Goal: Task Accomplishment & Management: Use online tool/utility

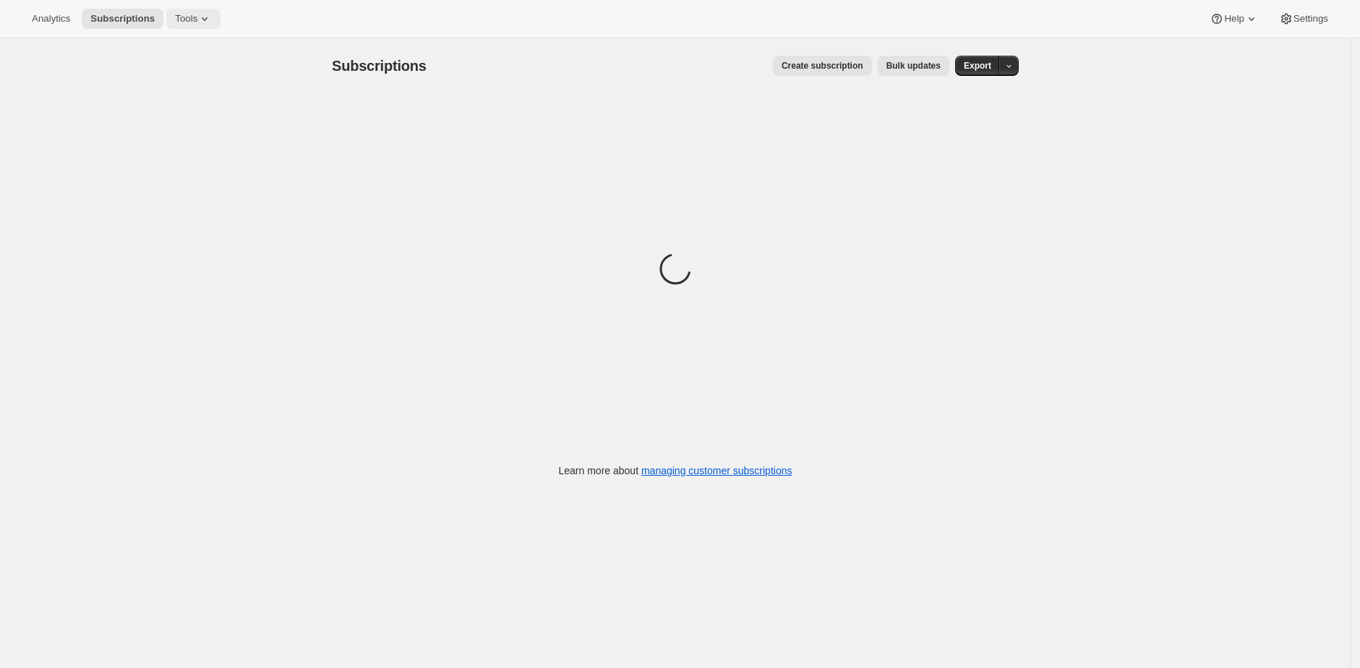
click at [207, 12] on icon at bounding box center [204, 19] width 14 height 14
click at [218, 95] on span "Bundles" at bounding box center [203, 97] width 128 height 14
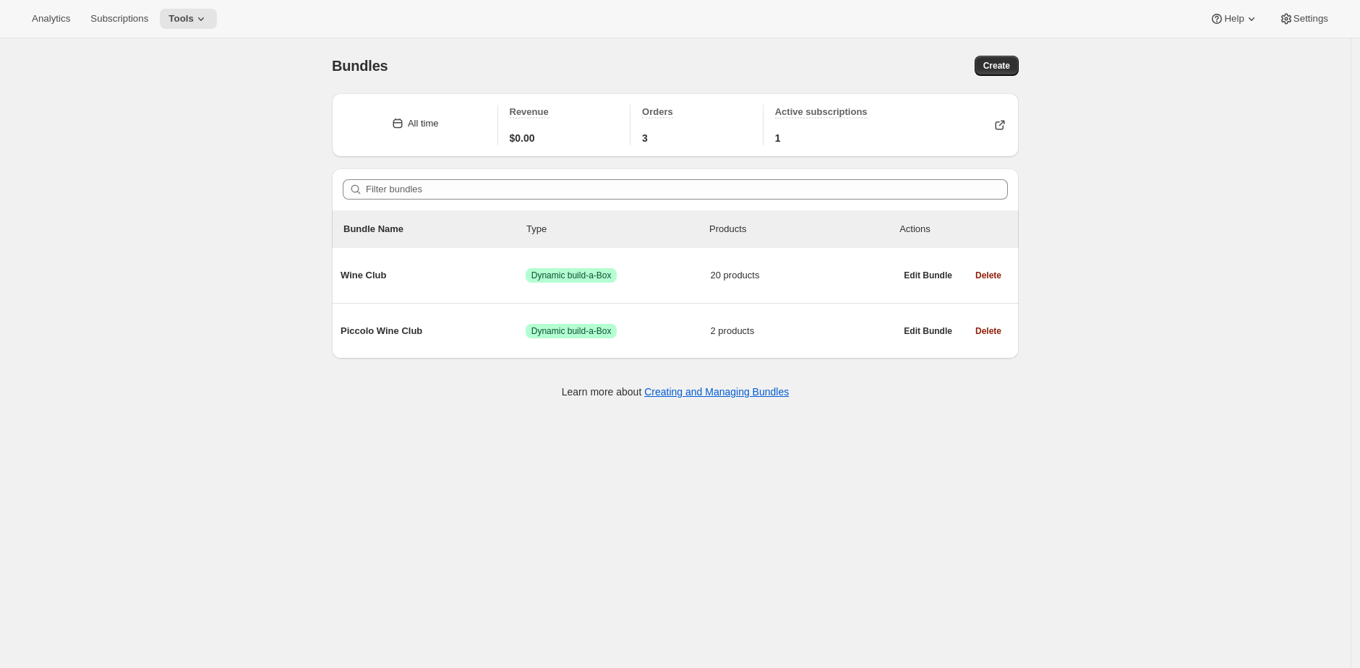
click at [267, 137] on div "Bundles. This page is ready Bundles Create All time Revenue $0.00 Orders 3 Acti…" at bounding box center [675, 372] width 1350 height 668
click at [266, 129] on div "Bundles. This page is ready Bundles Create All time Revenue $0.00 Orders 3 Acti…" at bounding box center [675, 372] width 1350 height 668
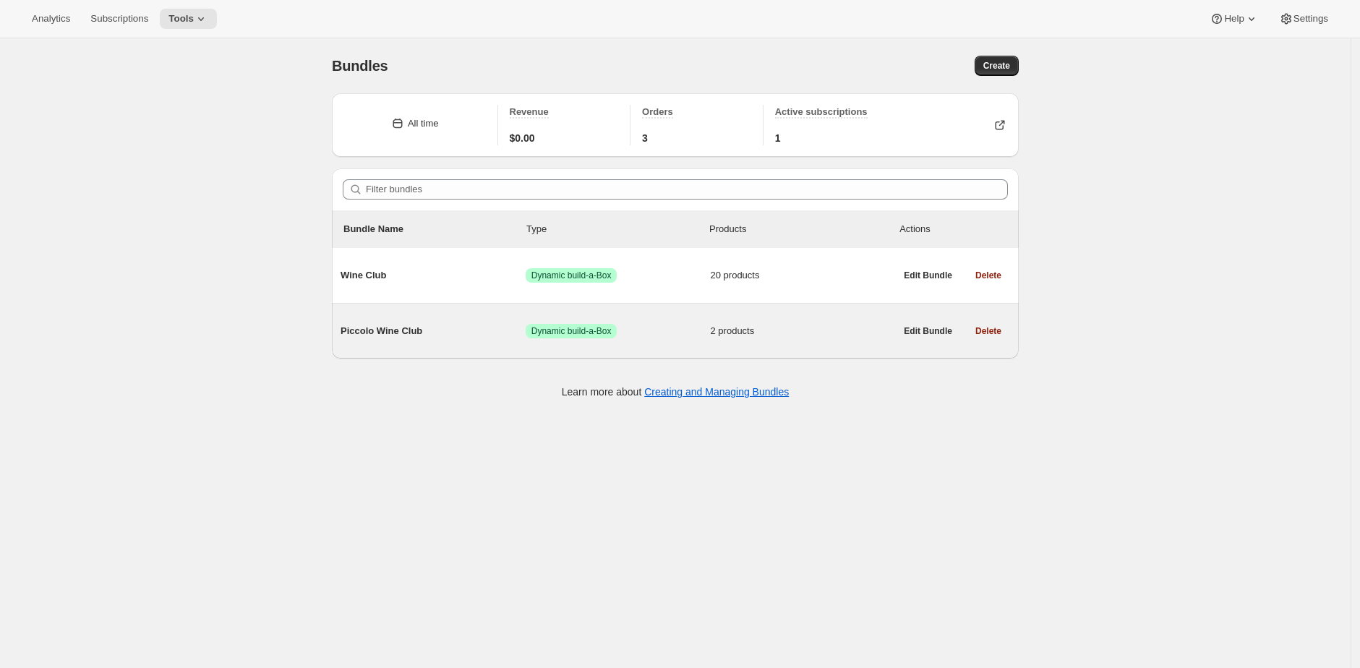
click at [407, 330] on span "Piccolo Wine Club" at bounding box center [432, 331] width 185 height 14
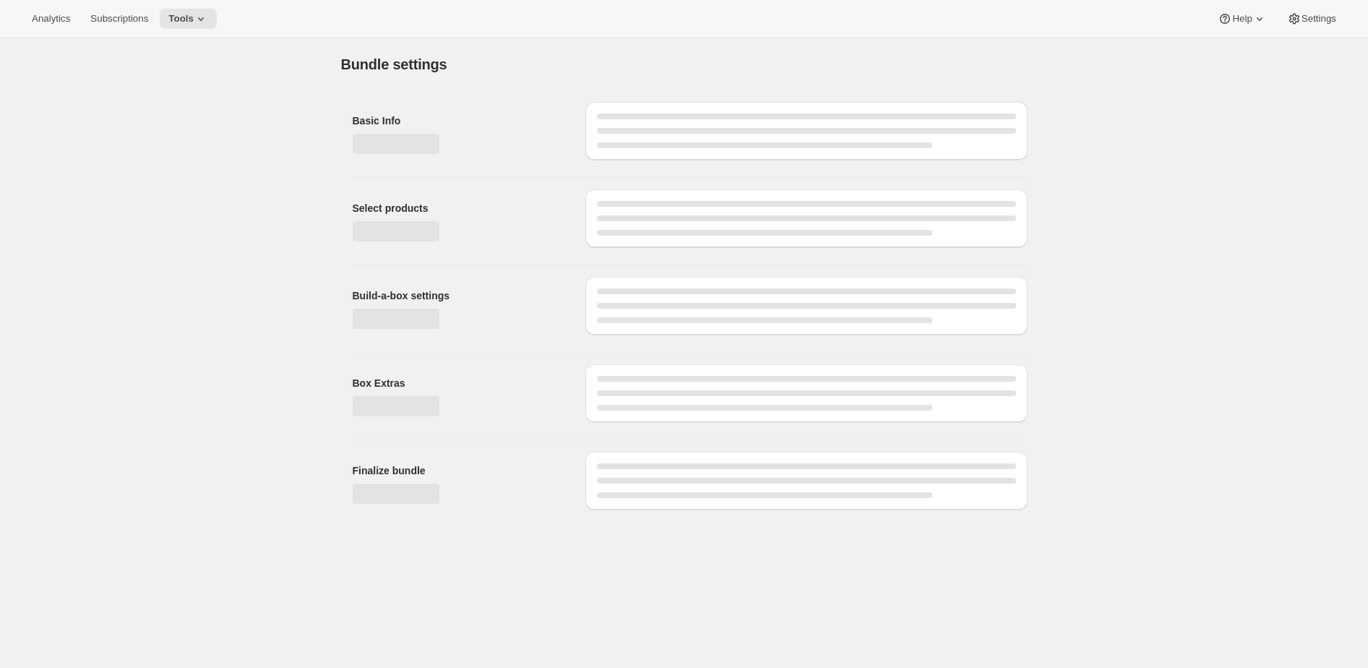
type input "Piccolo Wine Club"
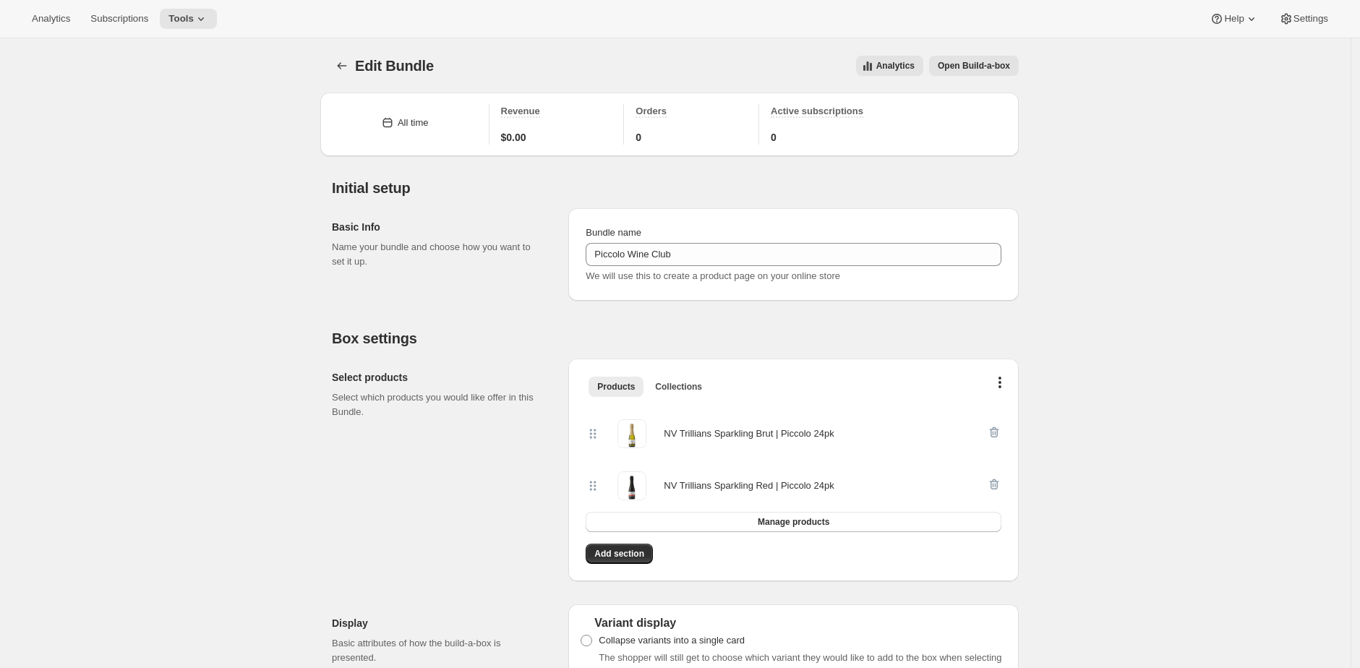
click at [964, 62] on span "Open Build-a-box" at bounding box center [974, 66] width 72 height 12
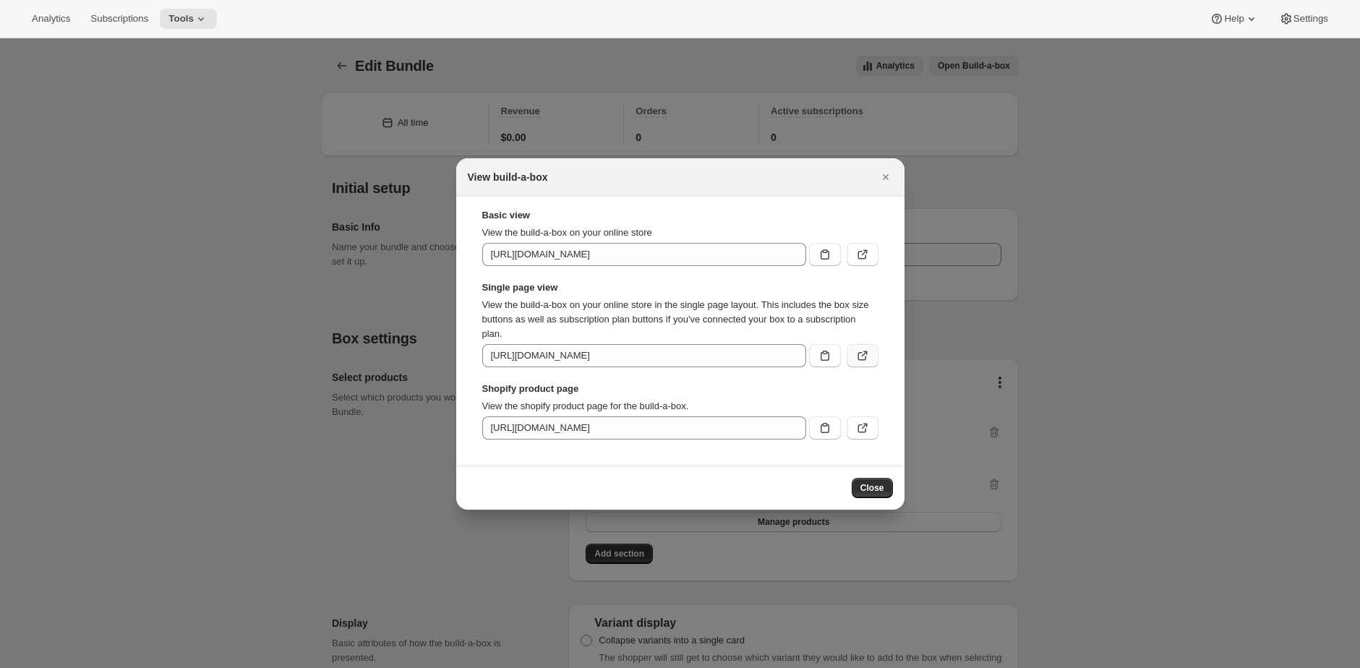
click at [875, 364] on button ":r3g:" at bounding box center [862, 355] width 32 height 23
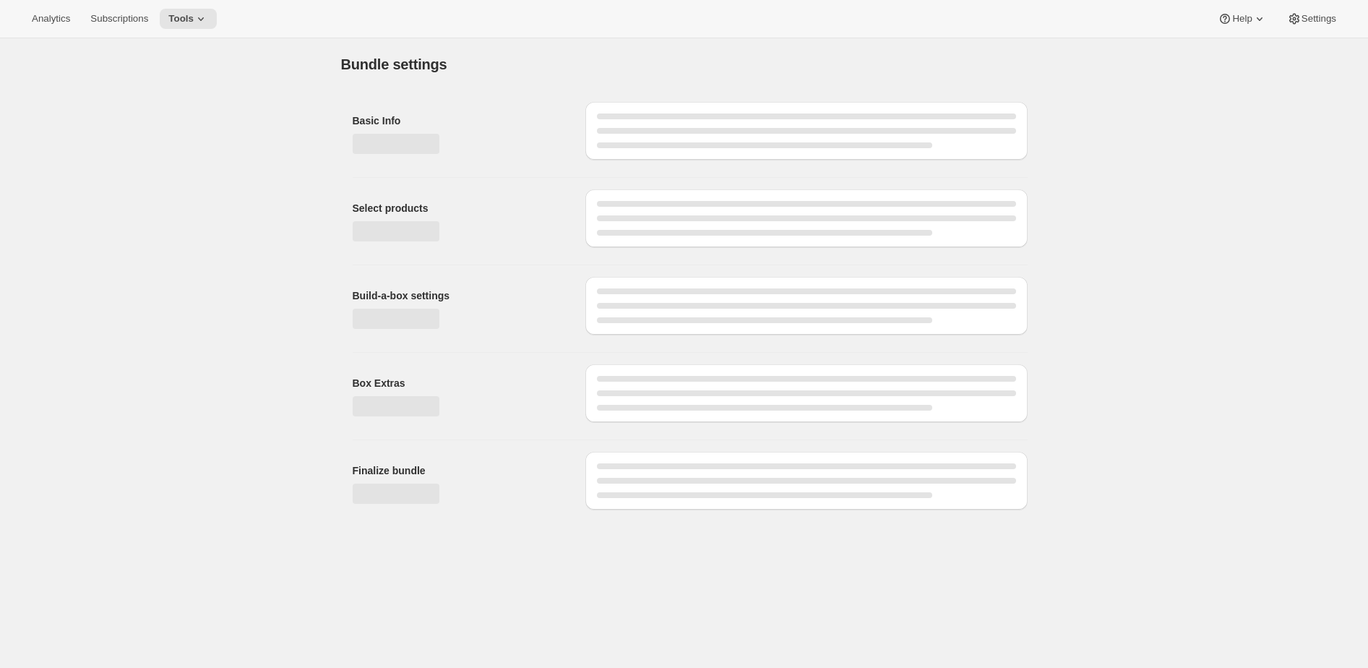
type input "Piccolo Wine Club"
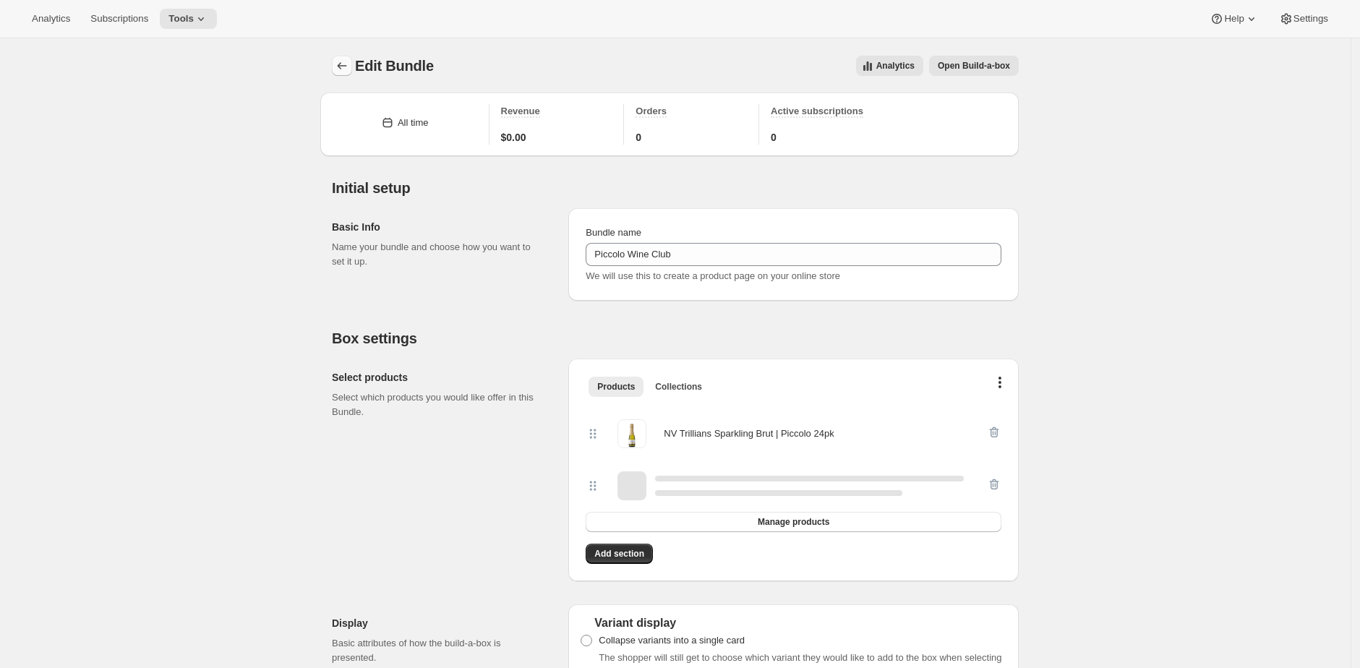
click at [343, 67] on icon "Bundles" at bounding box center [342, 66] width 14 height 14
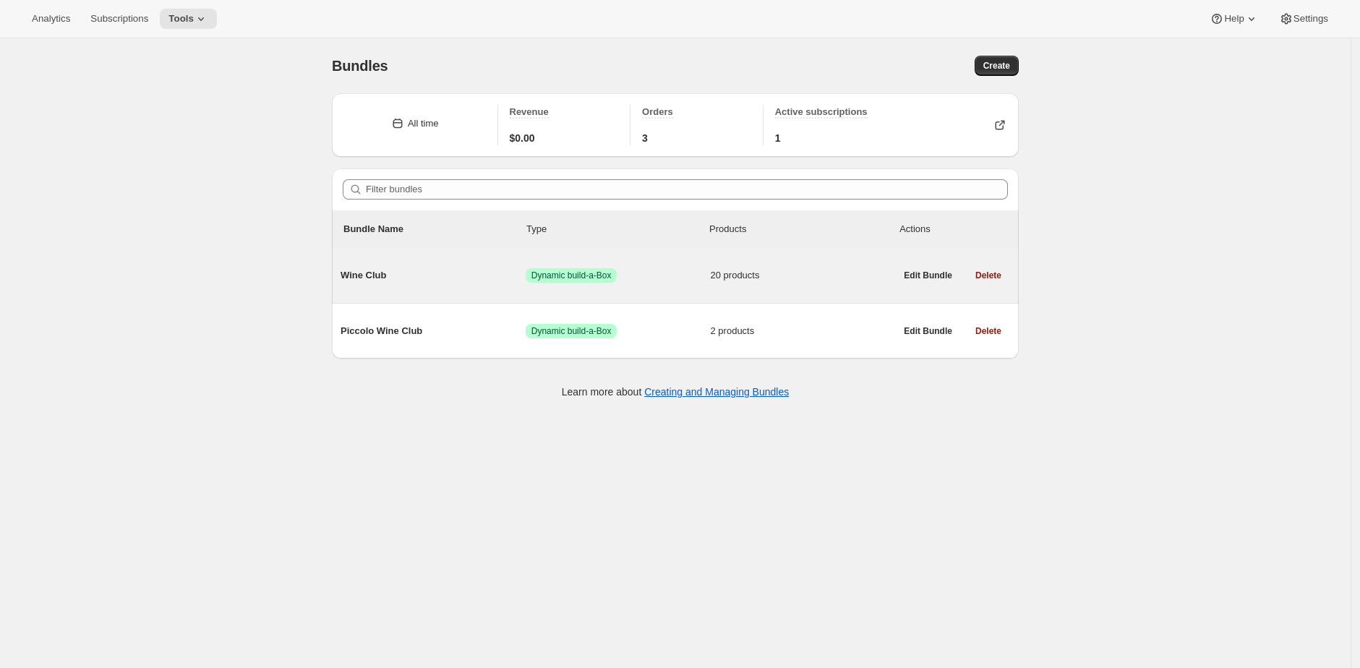
click at [550, 289] on div "Wine Club Success Dynamic build-a-Box 20 products" at bounding box center [617, 276] width 554 height 38
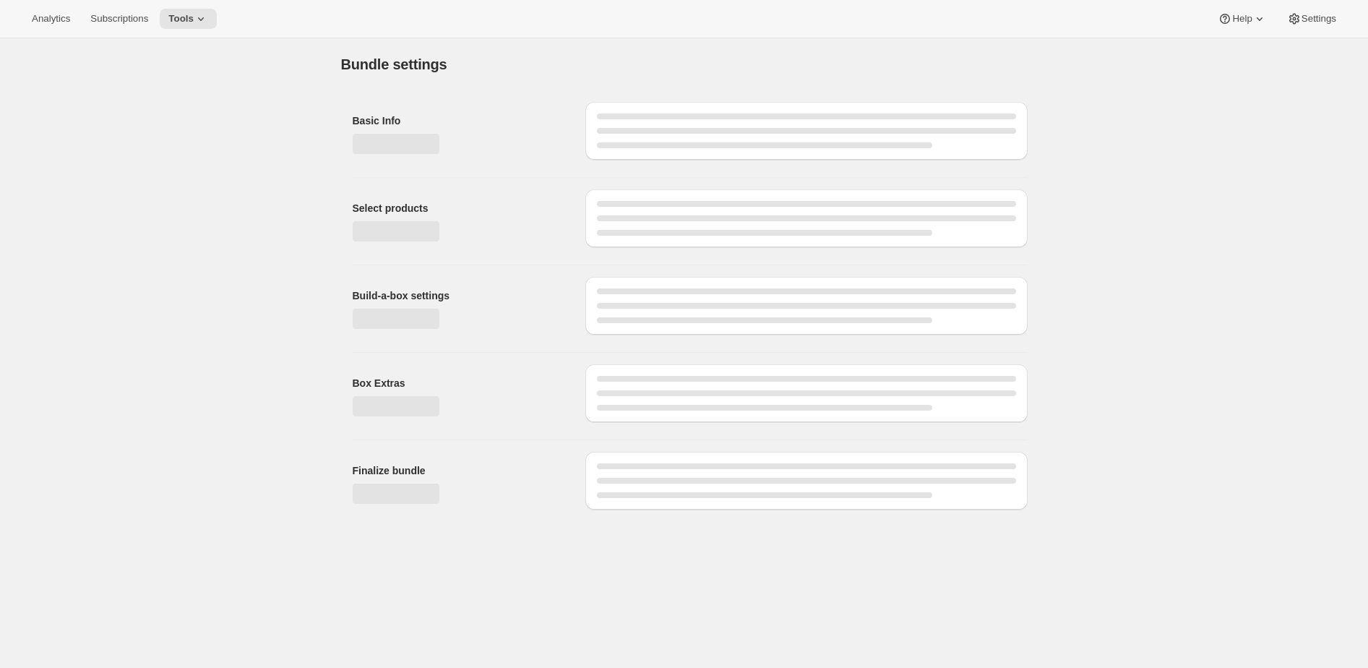
type input "Wine Club"
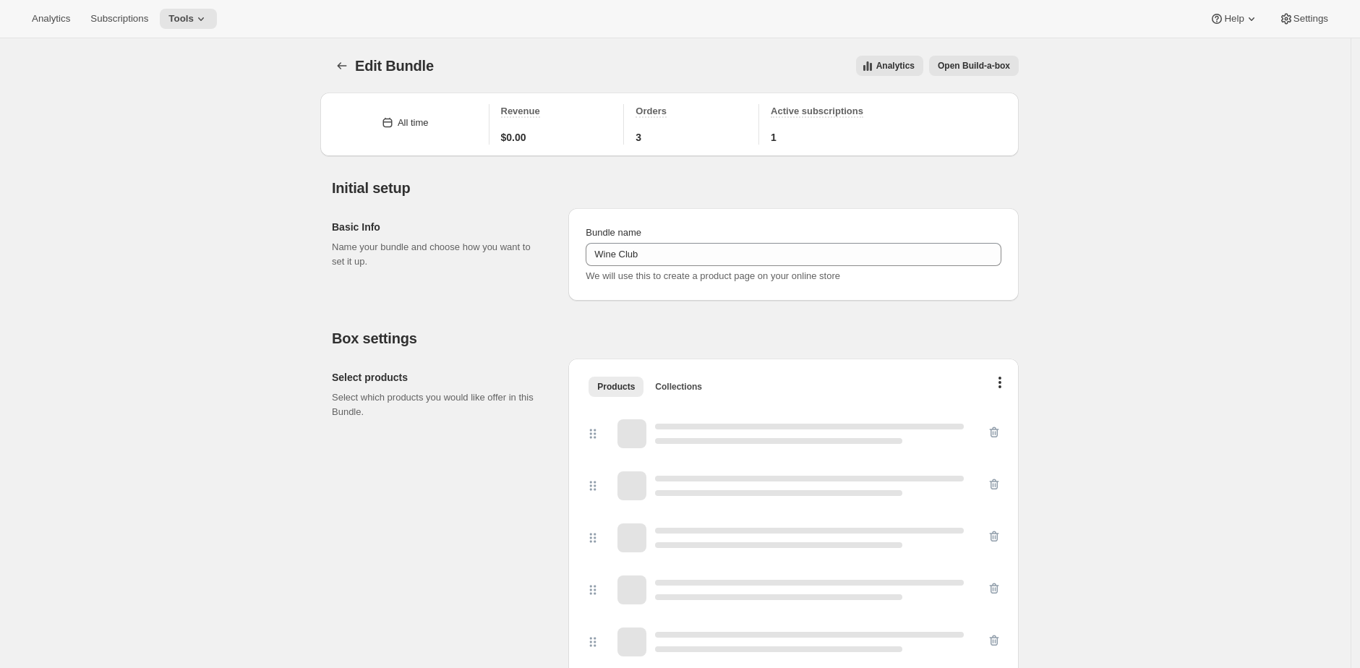
click at [1009, 61] on span "Open Build-a-box" at bounding box center [974, 66] width 72 height 12
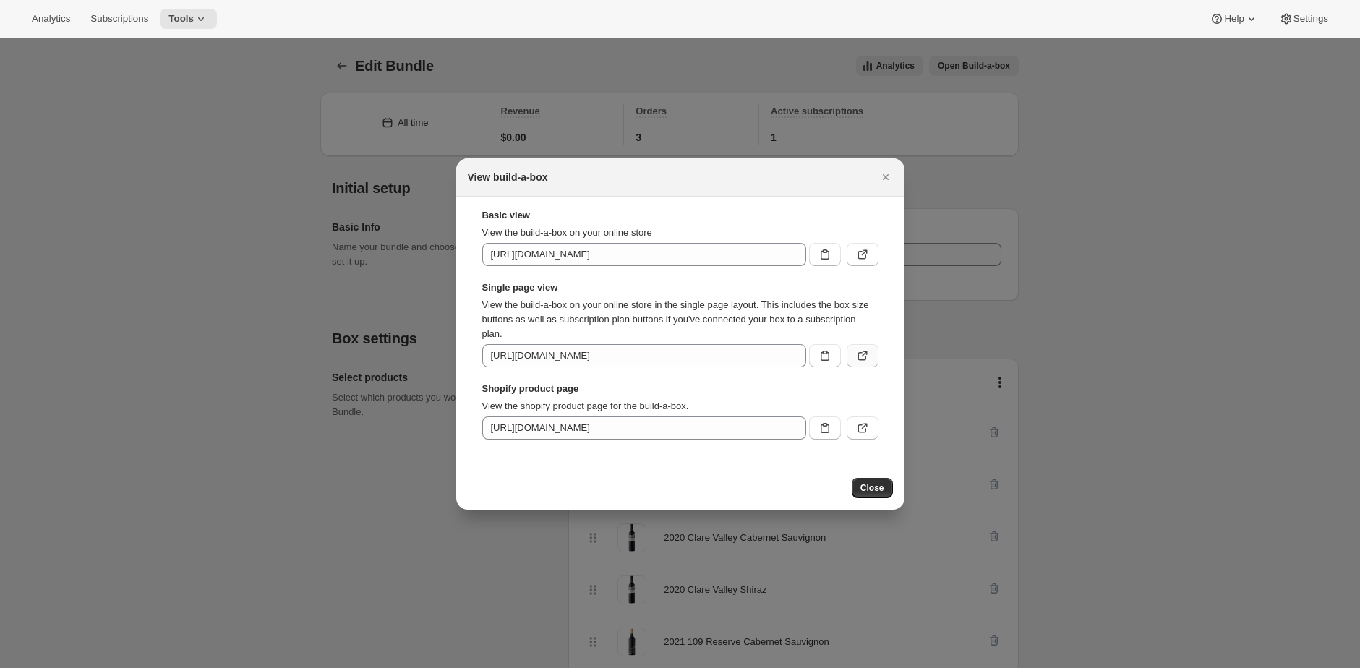
click at [862, 359] on icon ":r5t:" at bounding box center [862, 355] width 14 height 14
click at [884, 179] on icon "Close" at bounding box center [885, 177] width 14 height 14
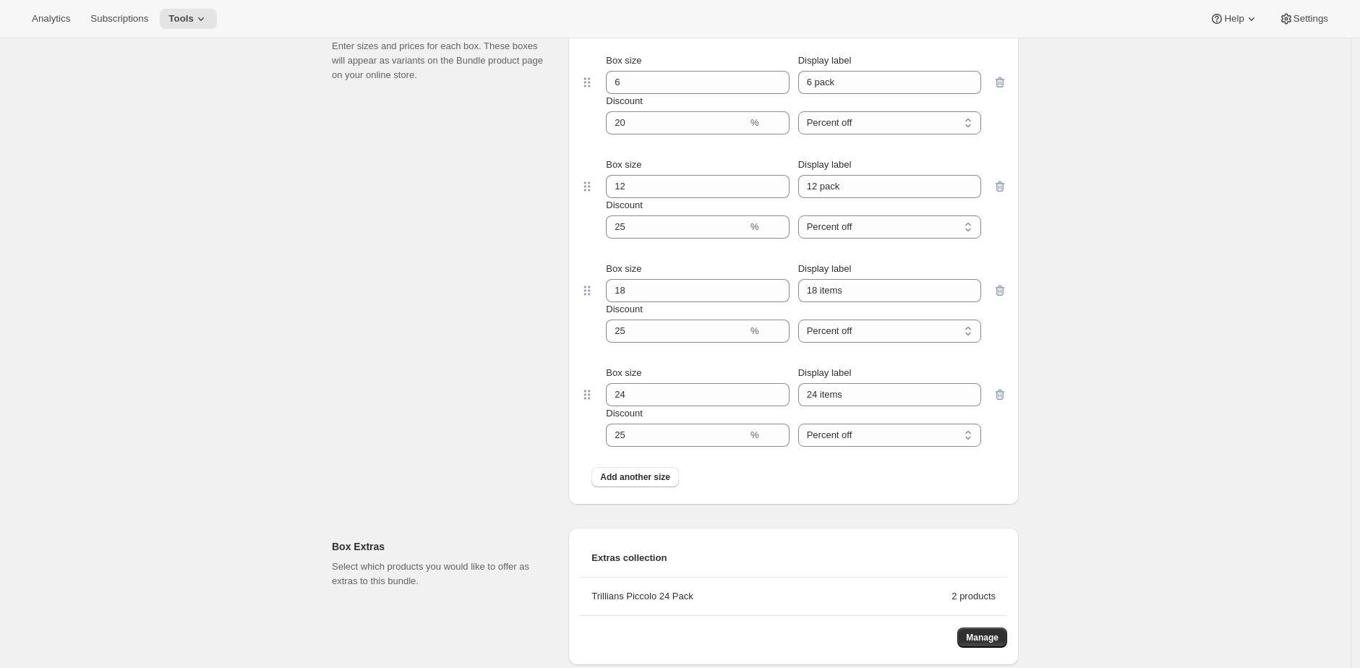
scroll to position [1392, 0]
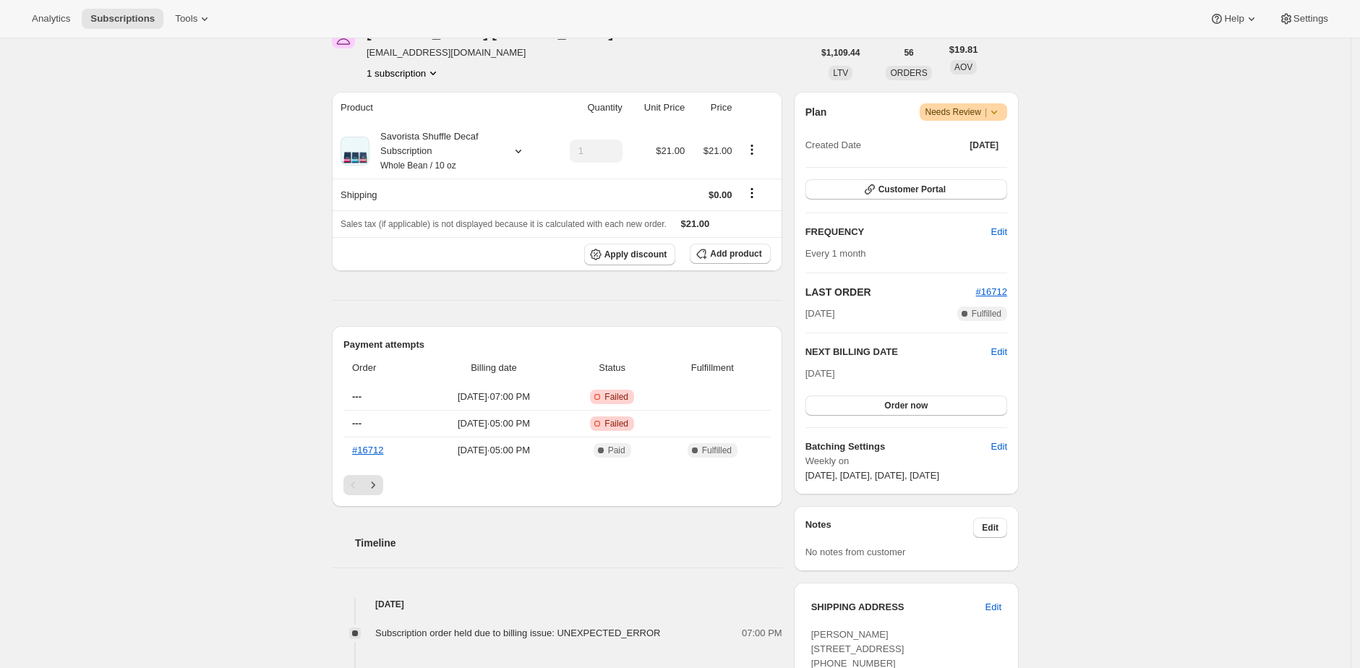
scroll to position [246, 0]
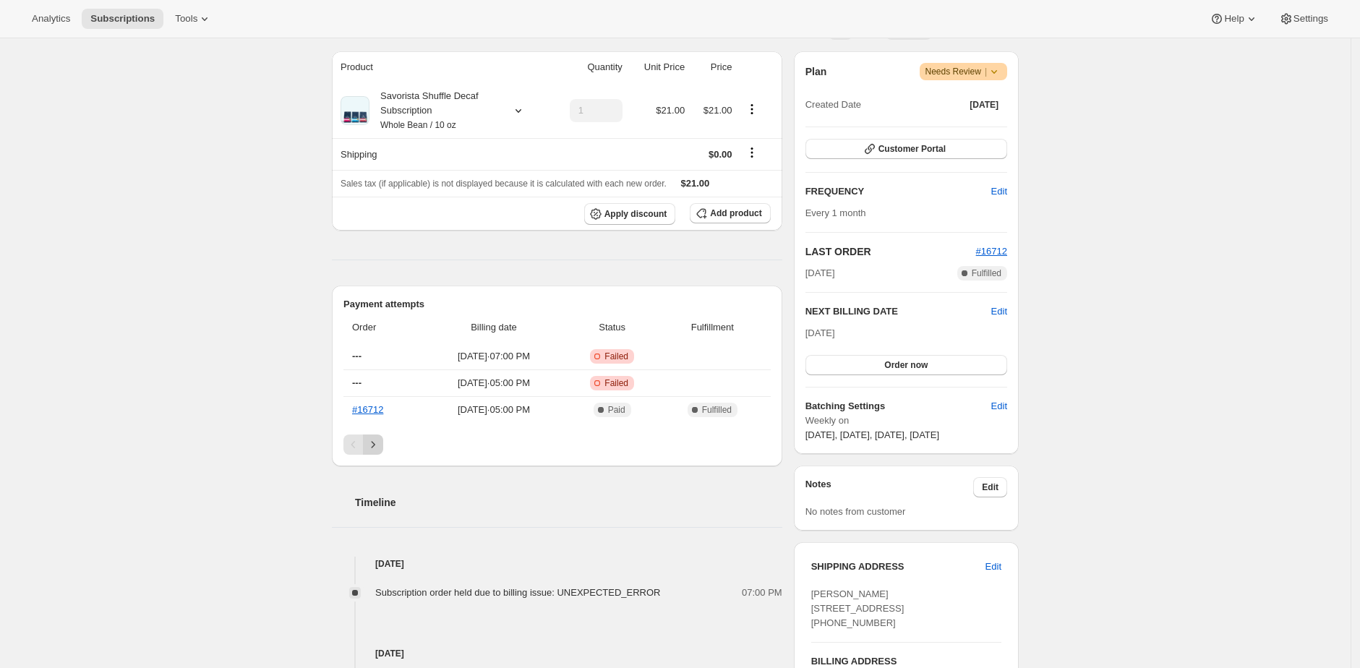
click at [374, 440] on icon "Next" at bounding box center [373, 444] width 14 height 14
click at [377, 439] on icon "Next" at bounding box center [373, 444] width 14 height 14
click at [377, 445] on icon "Next" at bounding box center [373, 444] width 14 height 14
click at [378, 438] on icon "Next" at bounding box center [373, 444] width 14 height 14
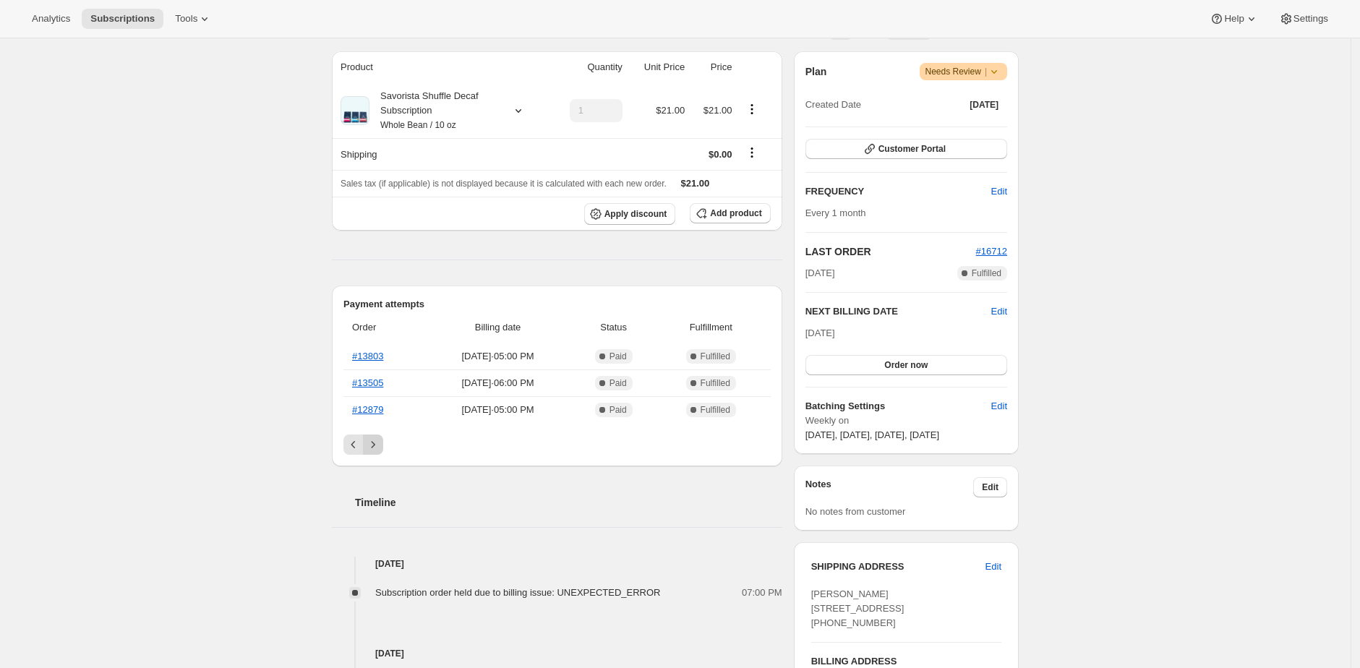
click at [374, 445] on icon "Next" at bounding box center [373, 444] width 14 height 14
click at [375, 445] on icon "Next" at bounding box center [373, 444] width 14 height 14
click at [375, 444] on icon "Next" at bounding box center [373, 444] width 14 height 14
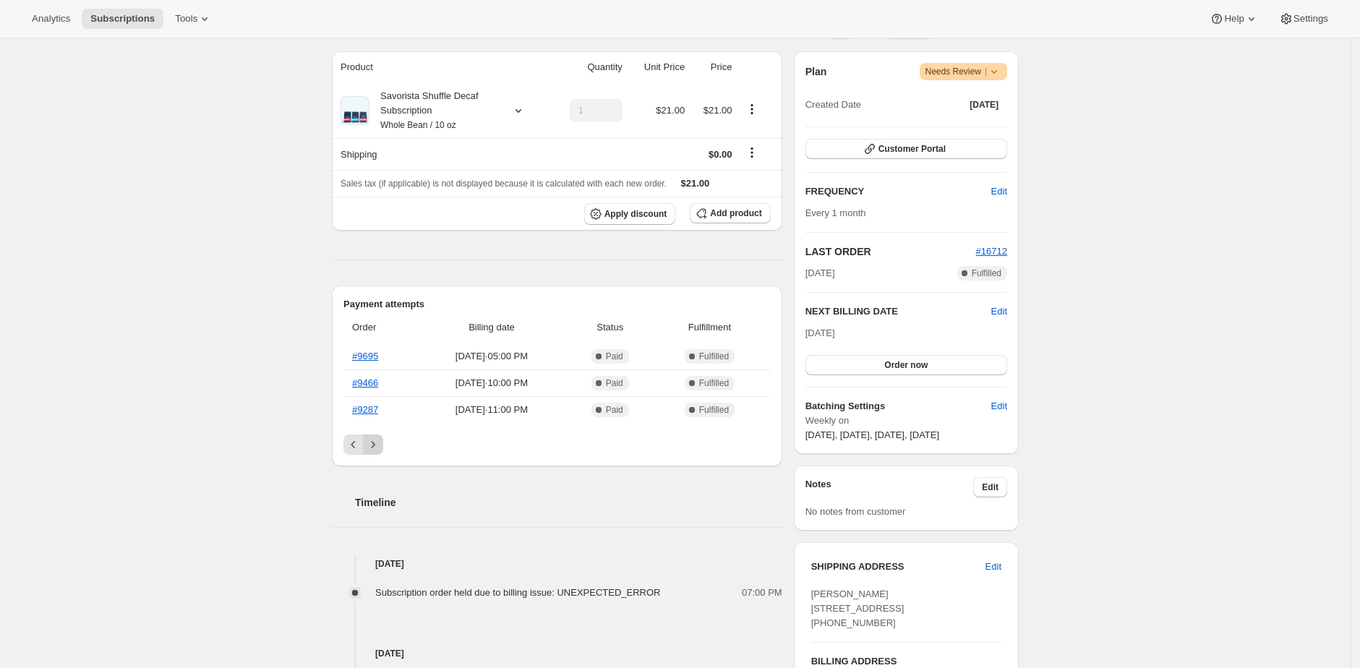
click at [375, 444] on icon "Next" at bounding box center [373, 444] width 14 height 14
click at [376, 444] on icon "Next" at bounding box center [373, 444] width 14 height 14
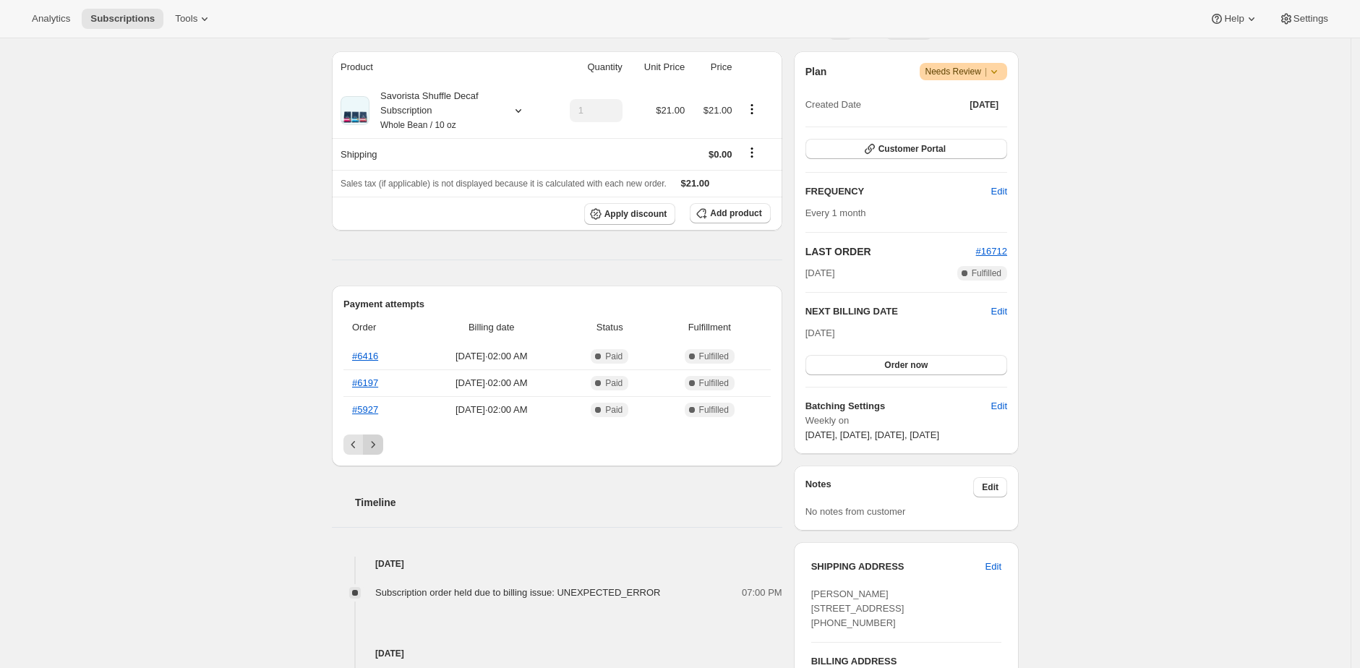
click at [376, 444] on icon "Next" at bounding box center [373, 444] width 14 height 14
click at [377, 443] on icon "Next" at bounding box center [373, 444] width 14 height 14
click at [364, 400] on th "#5927" at bounding box center [379, 409] width 73 height 27
click at [365, 405] on link "#5927" at bounding box center [365, 409] width 26 height 11
click at [373, 445] on div "Pagination" at bounding box center [373, 444] width 20 height 20
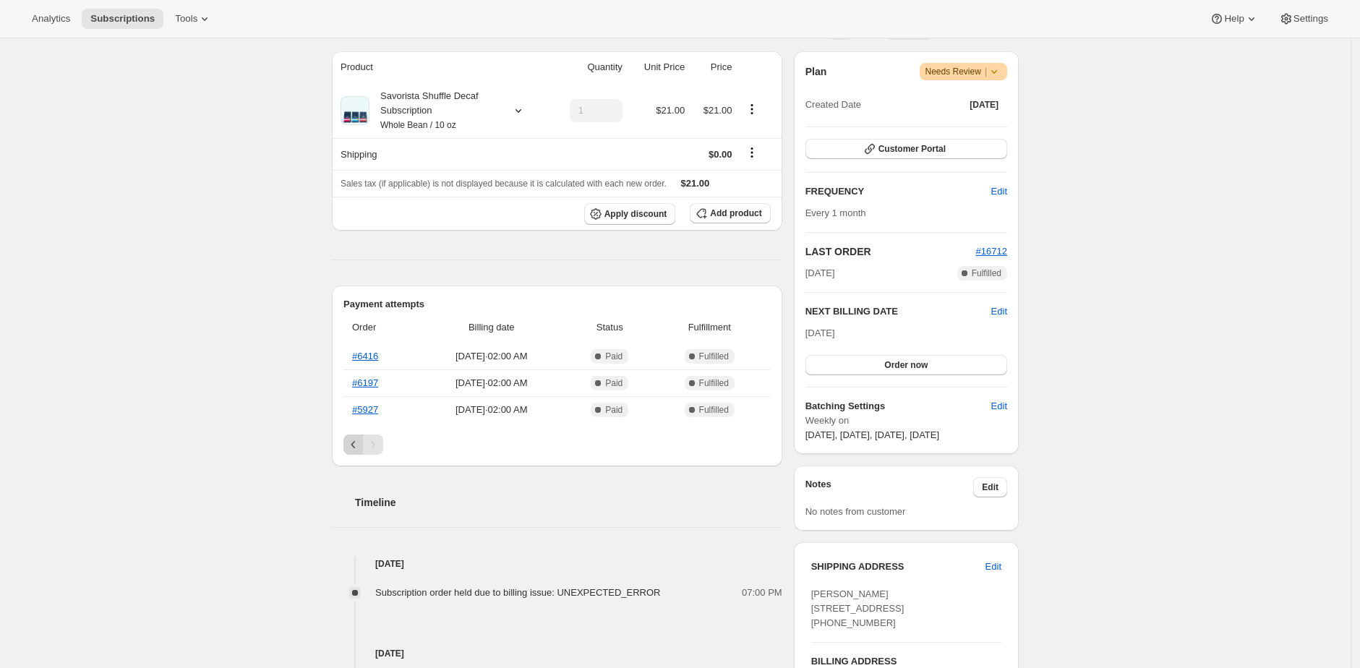
click at [356, 445] on icon "Previous" at bounding box center [353, 444] width 14 height 14
click at [373, 441] on icon "Next" at bounding box center [373, 444] width 14 height 14
click at [380, 447] on icon "Next" at bounding box center [373, 444] width 14 height 14
click at [380, 442] on icon "Next" at bounding box center [373, 444] width 14 height 14
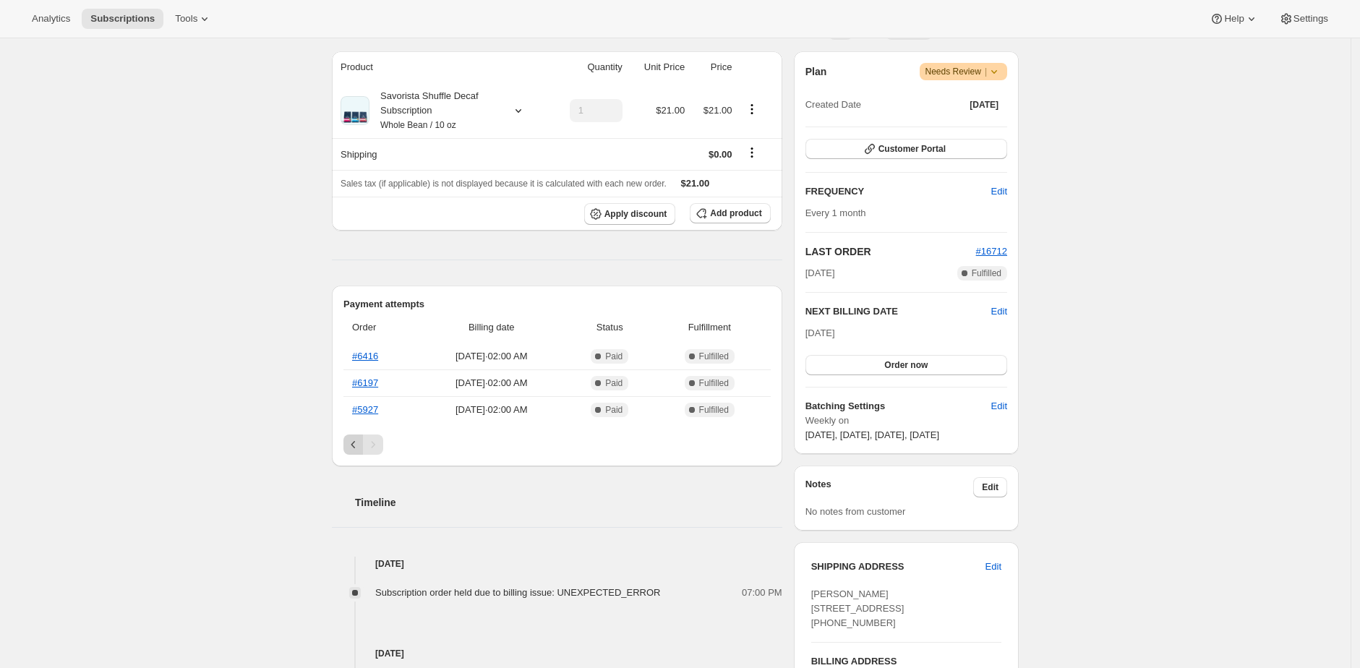
click at [358, 445] on icon "Previous" at bounding box center [353, 444] width 14 height 14
click at [357, 447] on icon "Previous" at bounding box center [353, 444] width 14 height 14
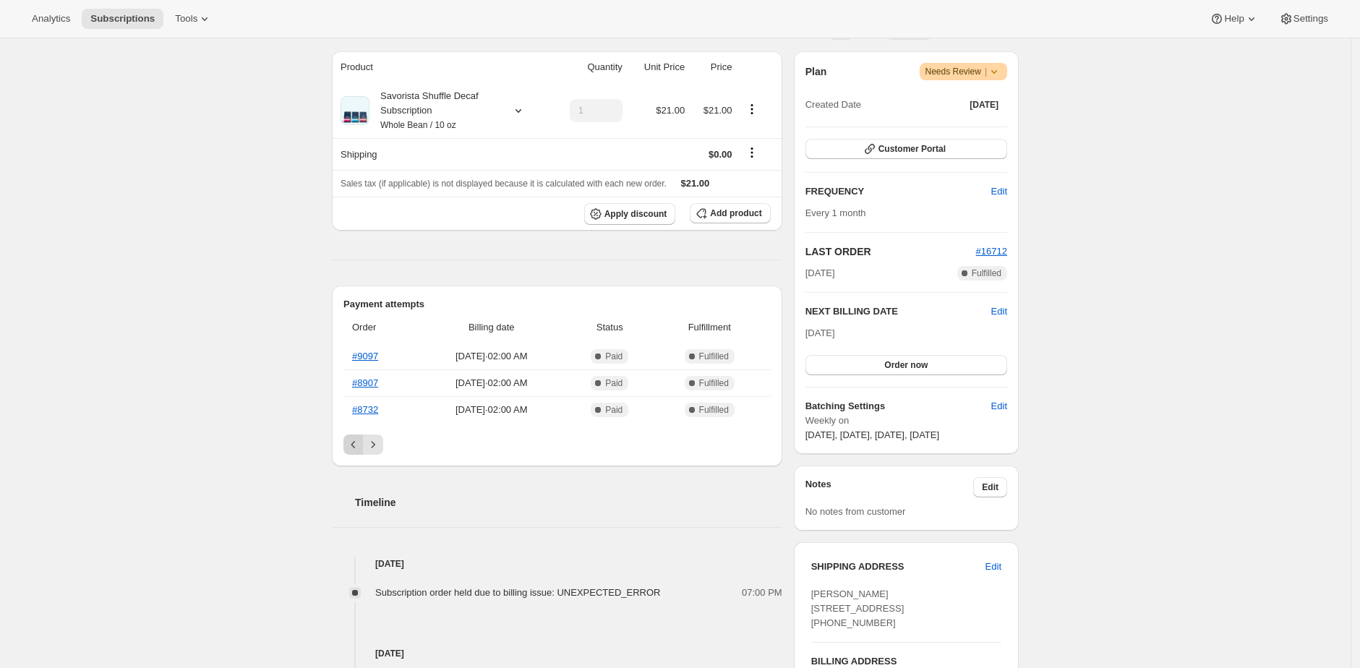
click at [357, 447] on icon "Previous" at bounding box center [353, 444] width 14 height 14
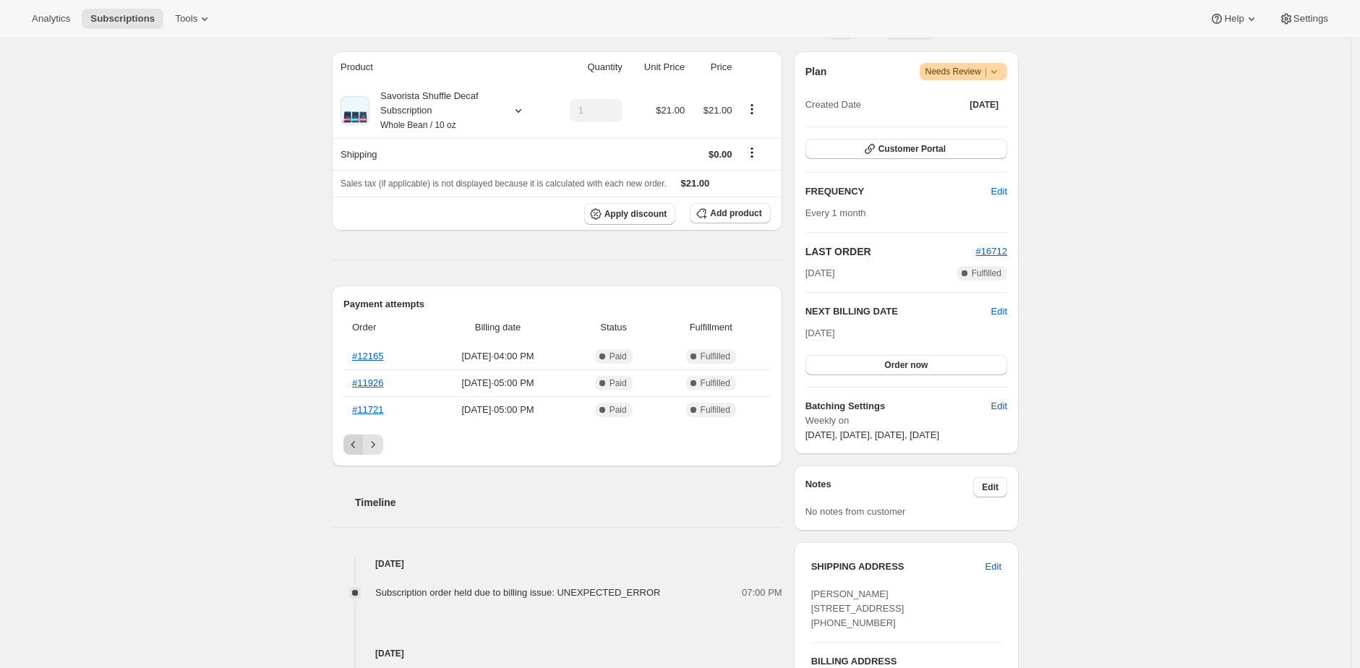
click at [357, 447] on icon "Previous" at bounding box center [353, 444] width 14 height 14
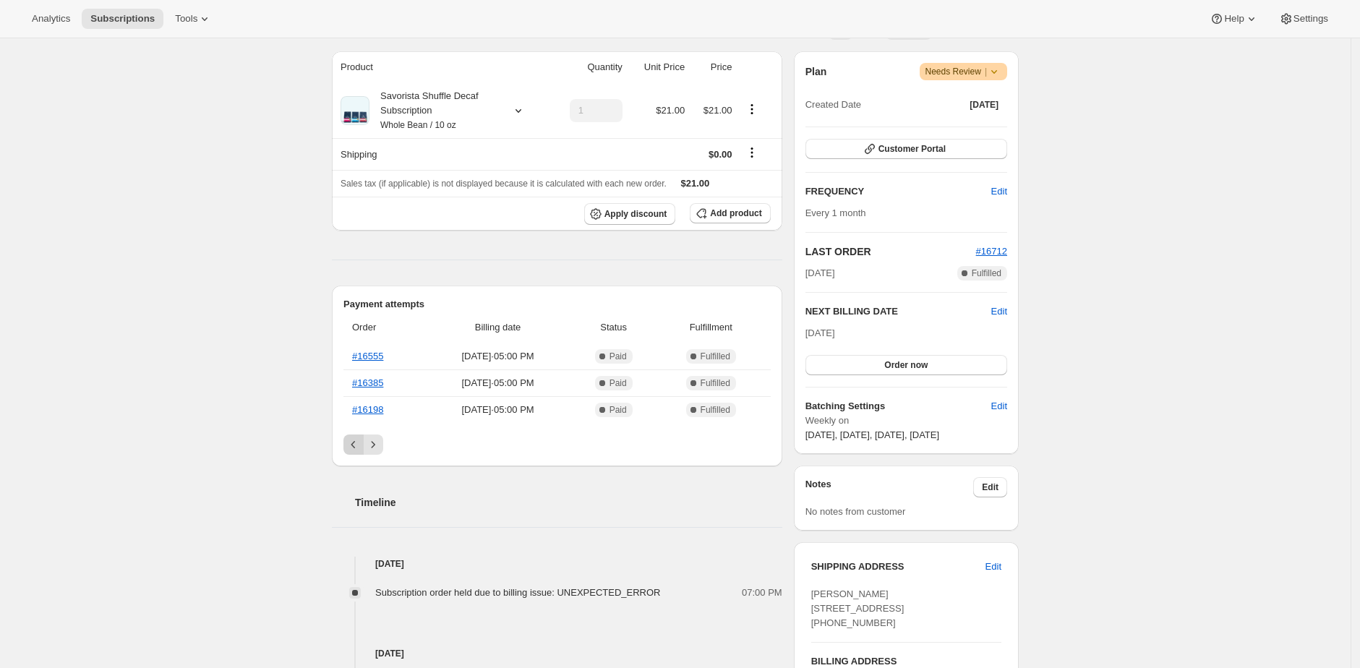
click at [357, 447] on icon "Previous" at bounding box center [353, 444] width 14 height 14
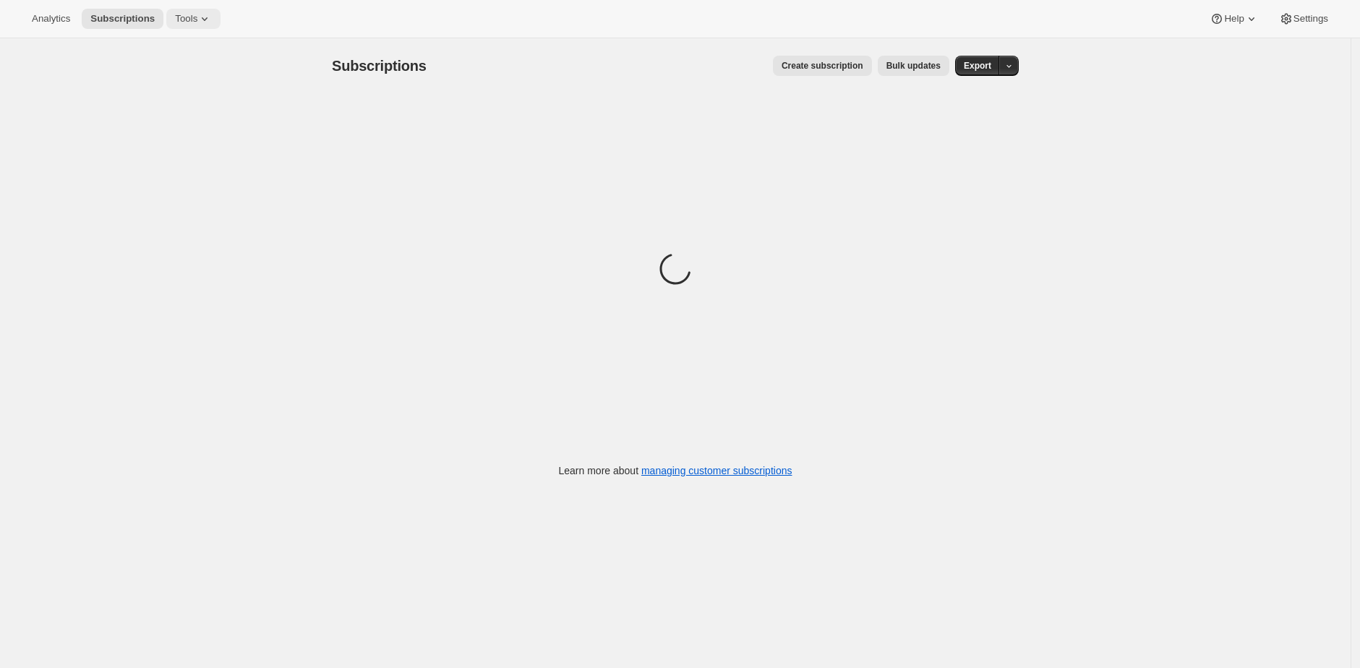
click at [202, 22] on icon at bounding box center [204, 19] width 14 height 14
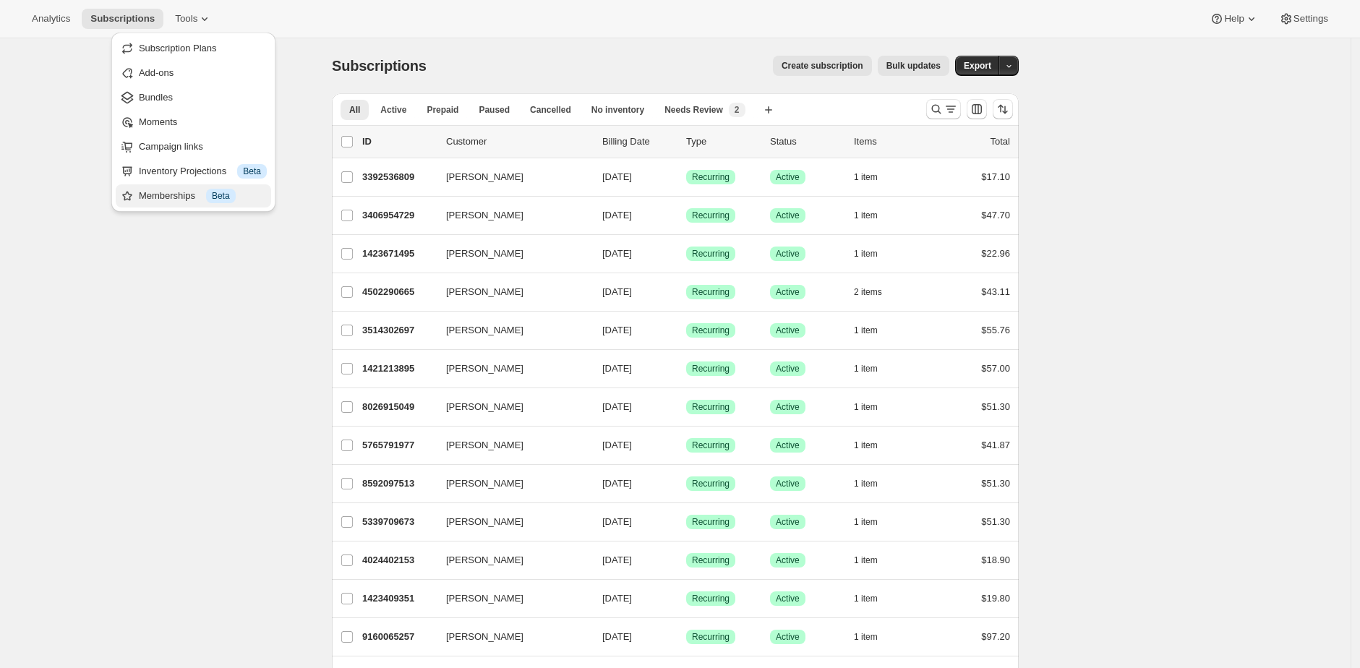
click at [221, 189] on span "Info Beta" at bounding box center [221, 196] width 30 height 14
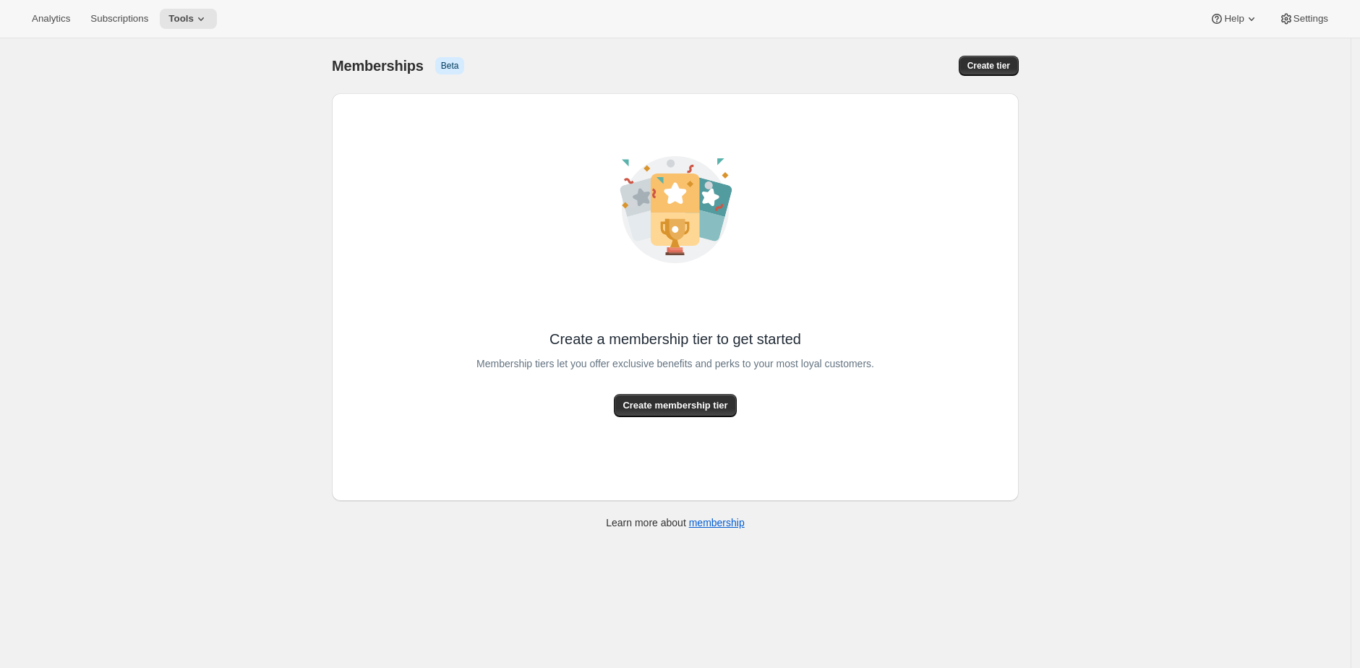
click at [639, 390] on div "Membership tiers let you offer exclusive benefits and perks to your most loyal …" at bounding box center [675, 371] width 398 height 45
click at [643, 396] on button "Create membership tier" at bounding box center [675, 405] width 122 height 23
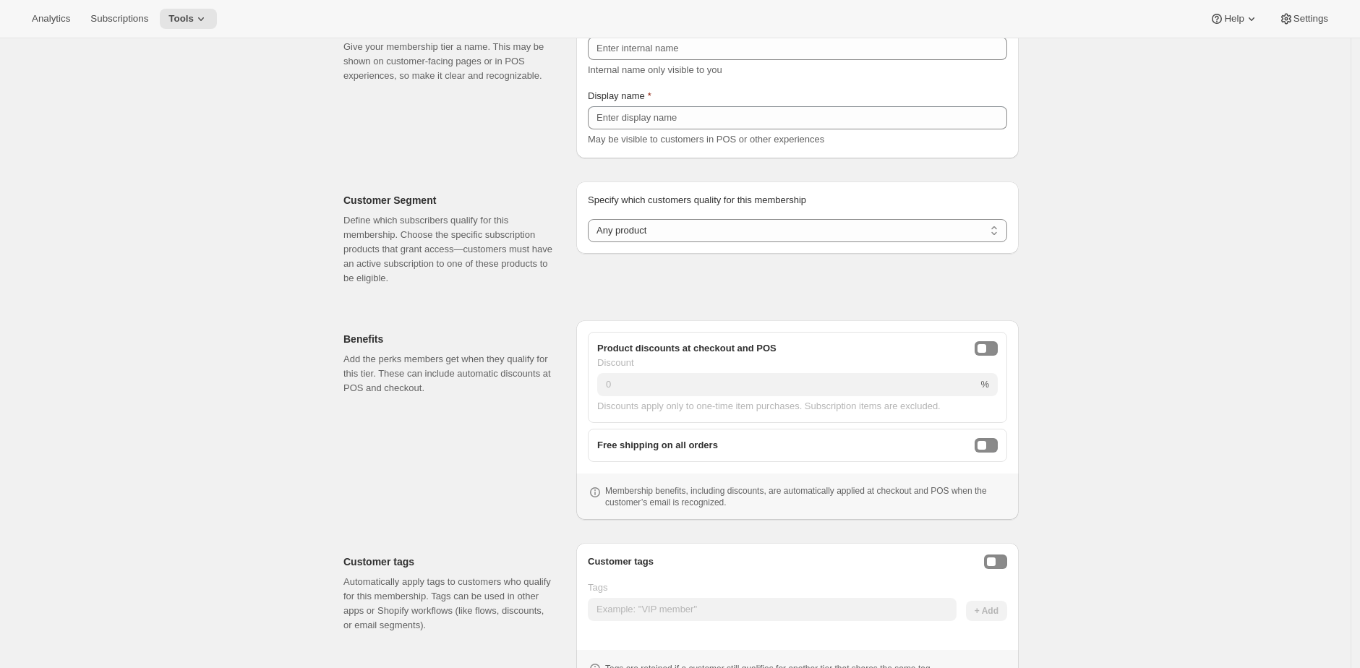
scroll to position [160, 0]
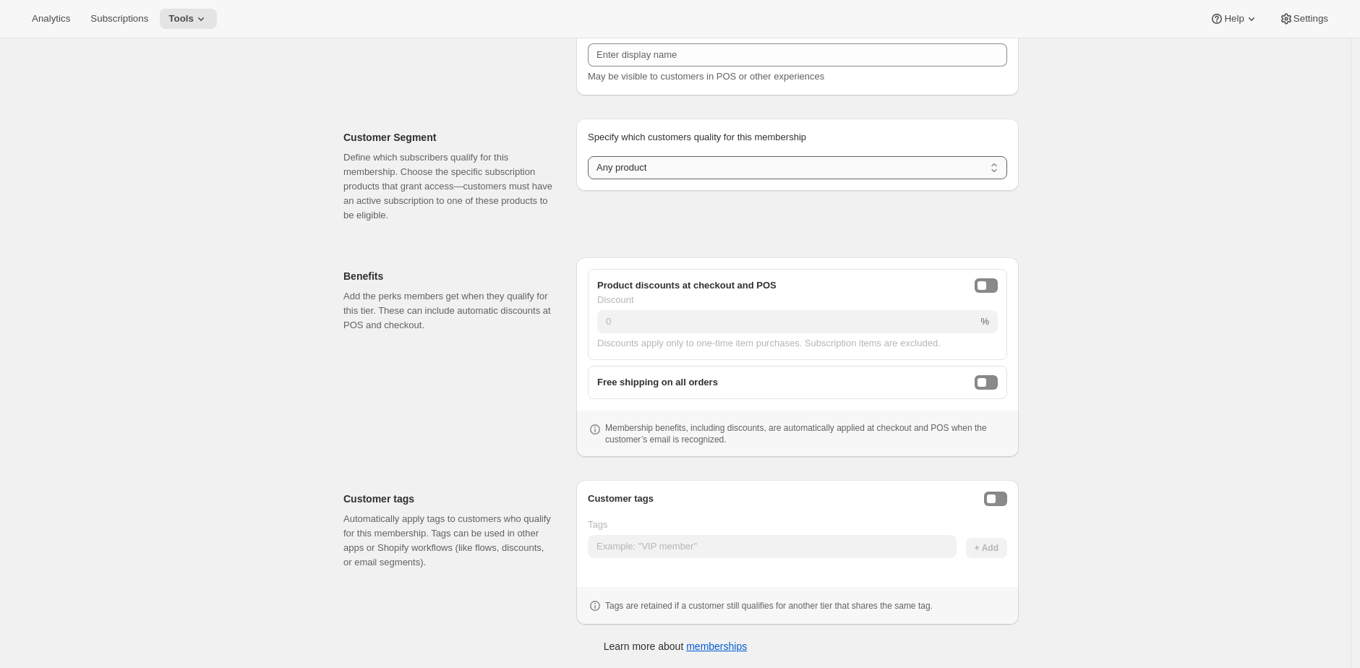
click at [726, 162] on select "Any product Subscribe to specific product(s) Subscribe to specific variant(s)" at bounding box center [797, 167] width 419 height 23
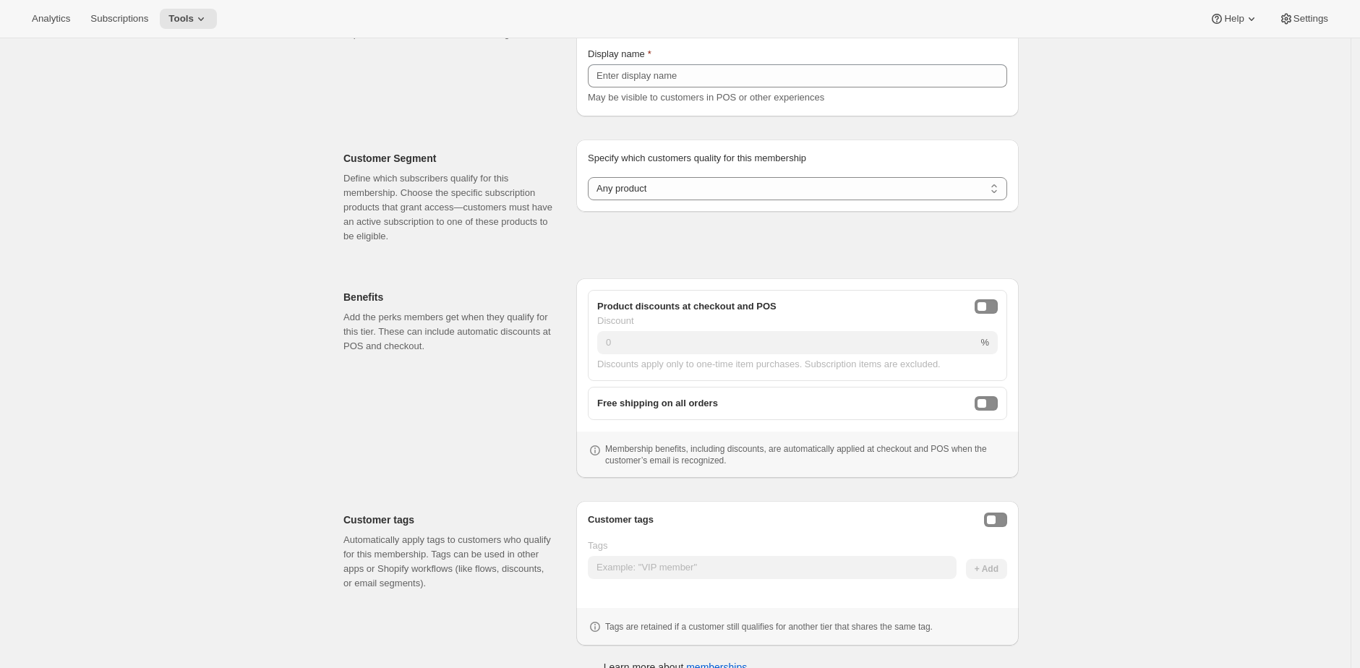
scroll to position [138, 0]
click at [993, 192] on select "Any product Subscribe to specific product(s) Subscribe to specific variant(s)" at bounding box center [797, 189] width 419 height 23
select select "variants"
click at [591, 201] on select "Any product Subscribe to specific product(s) Subscribe to specific variant(s)" at bounding box center [797, 189] width 419 height 23
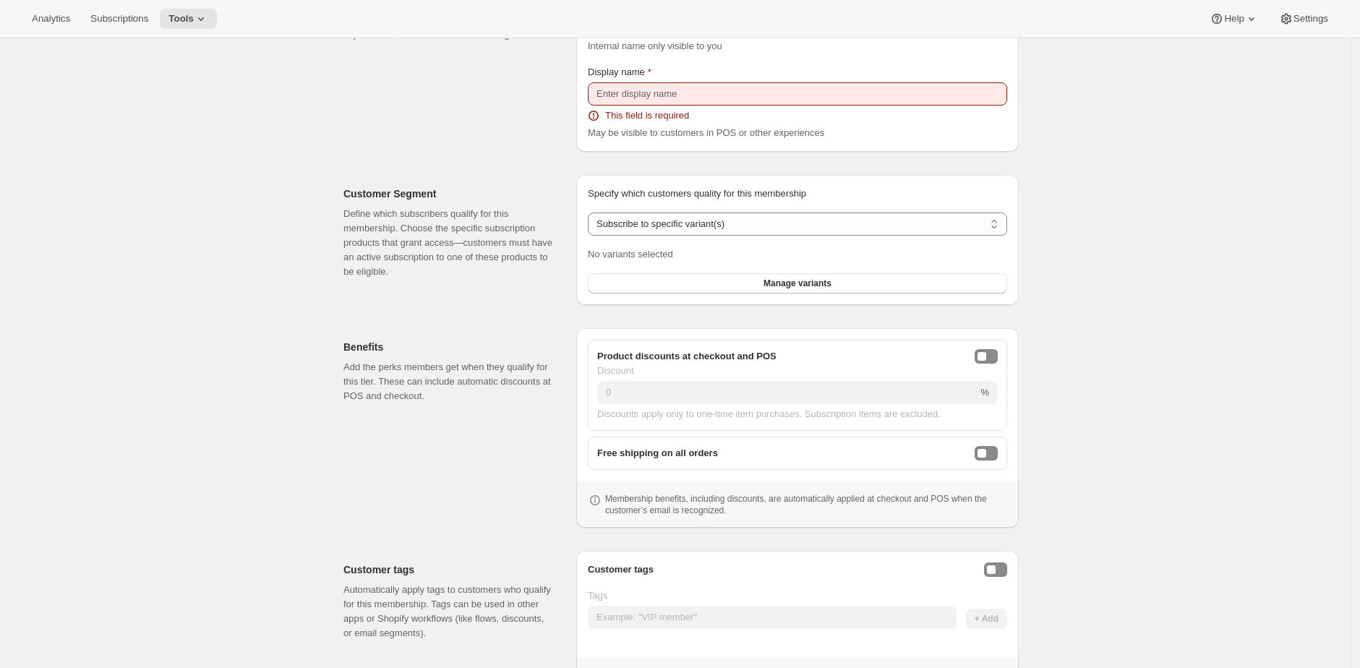
click at [342, 116] on div "Basic Info Give your membership tier a name. This may be shown on customer-faci…" at bounding box center [675, 53] width 687 height 197
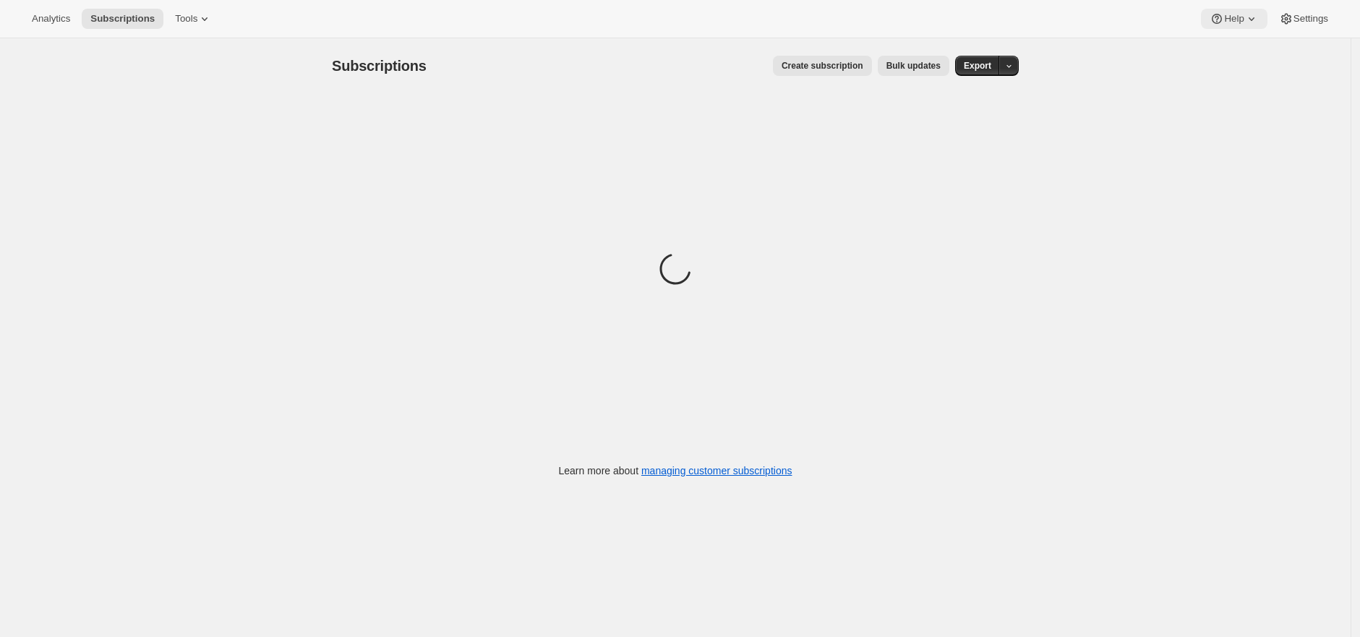
click at [1244, 21] on icon at bounding box center [1251, 19] width 14 height 14
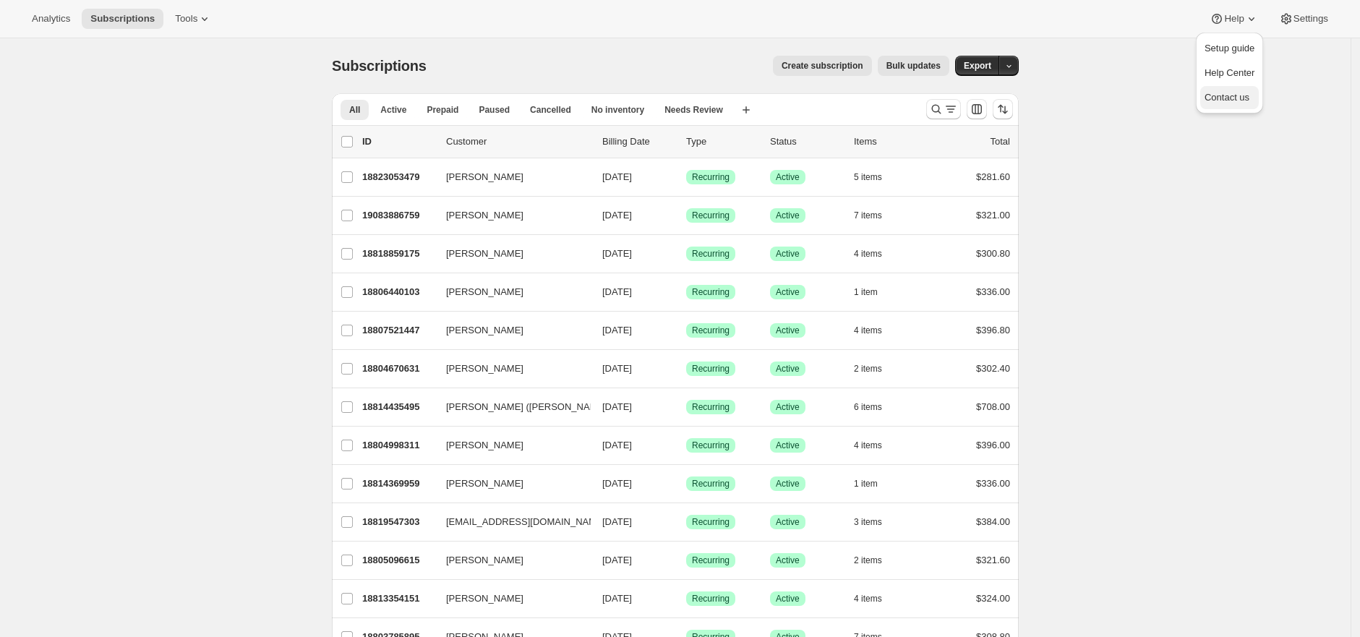
click at [1243, 97] on span "Contact us" at bounding box center [1226, 97] width 45 height 11
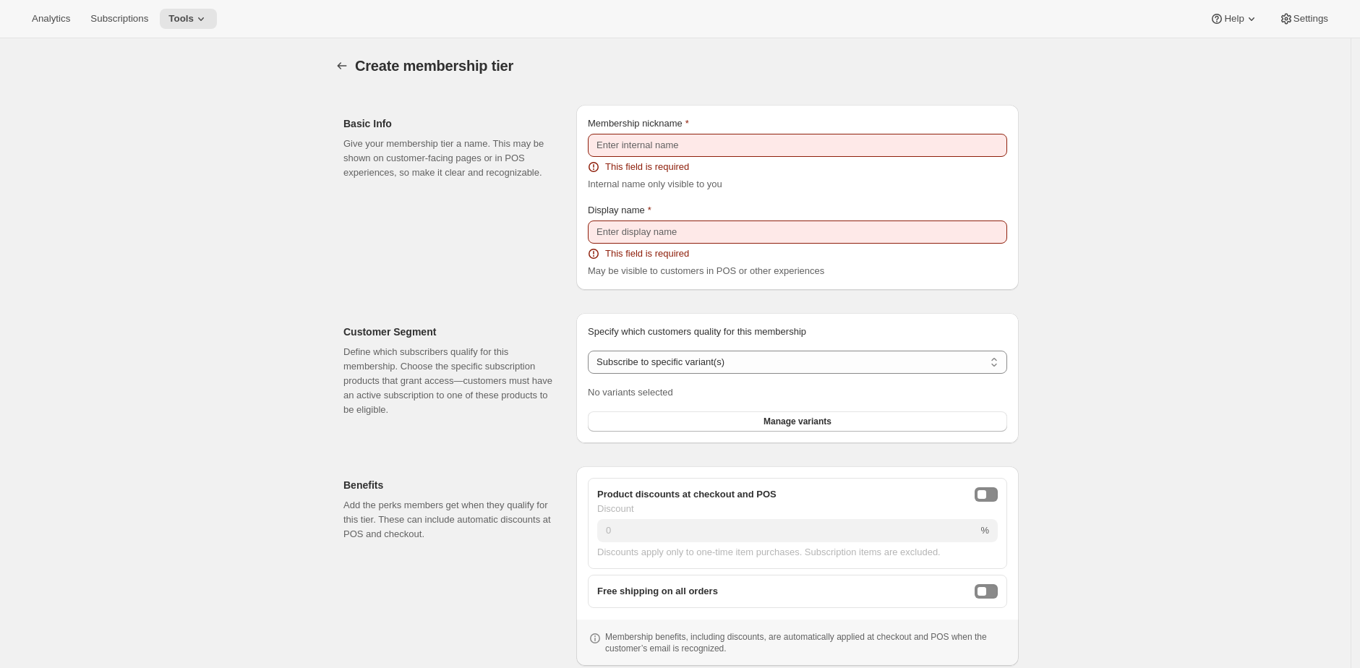
select select "variants"
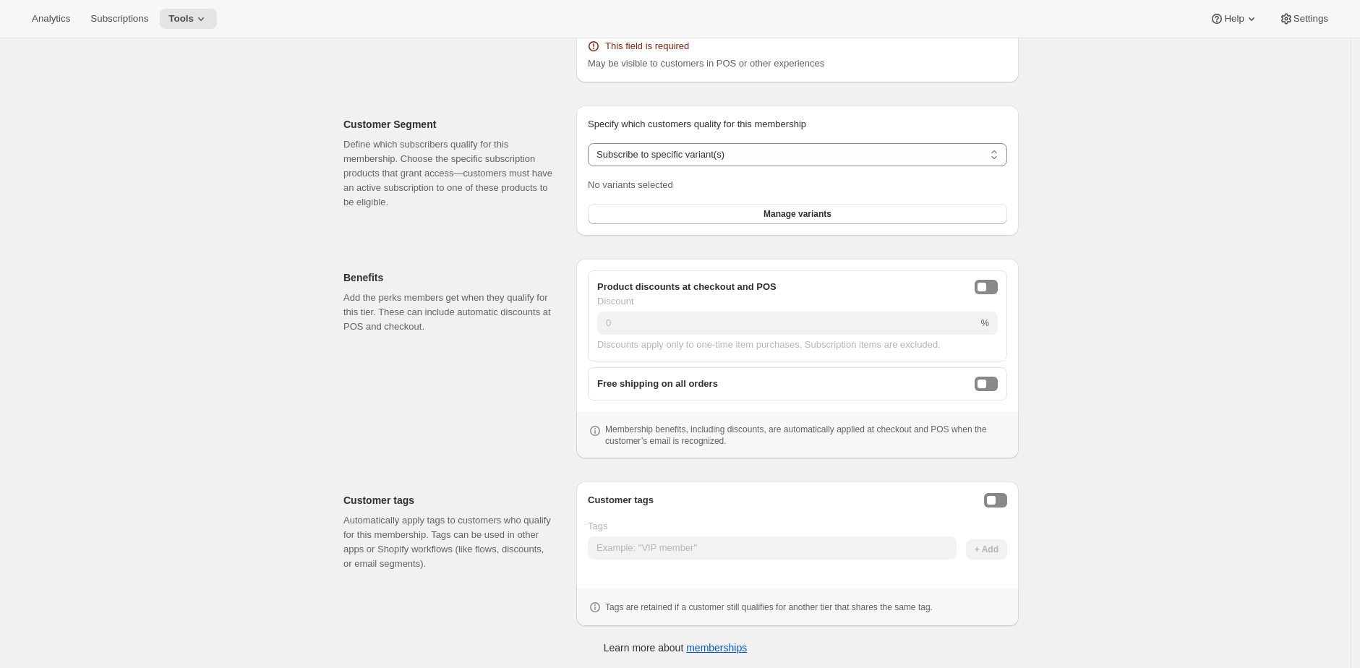
scroll to position [208, 0]
click at [374, 390] on div "Benefits Add the perks members get when they qualify for this tier. These can i…" at bounding box center [453, 358] width 221 height 200
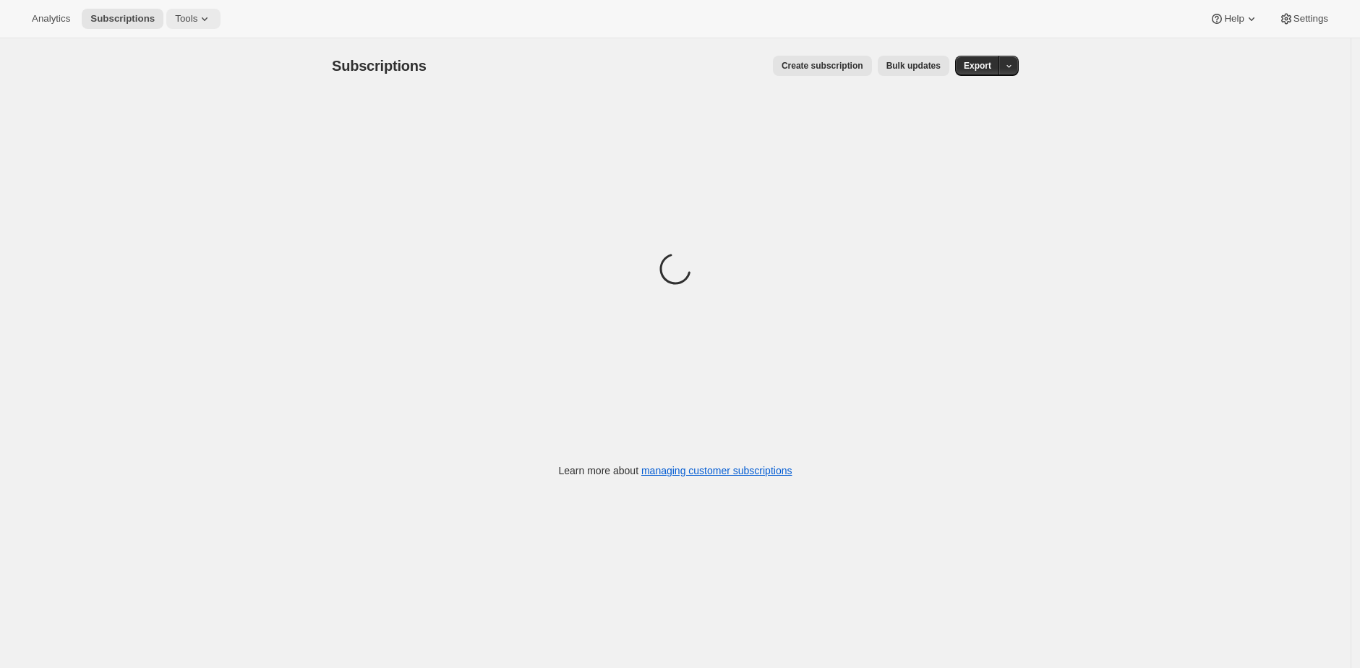
click at [168, 14] on button "Tools" at bounding box center [193, 19] width 54 height 20
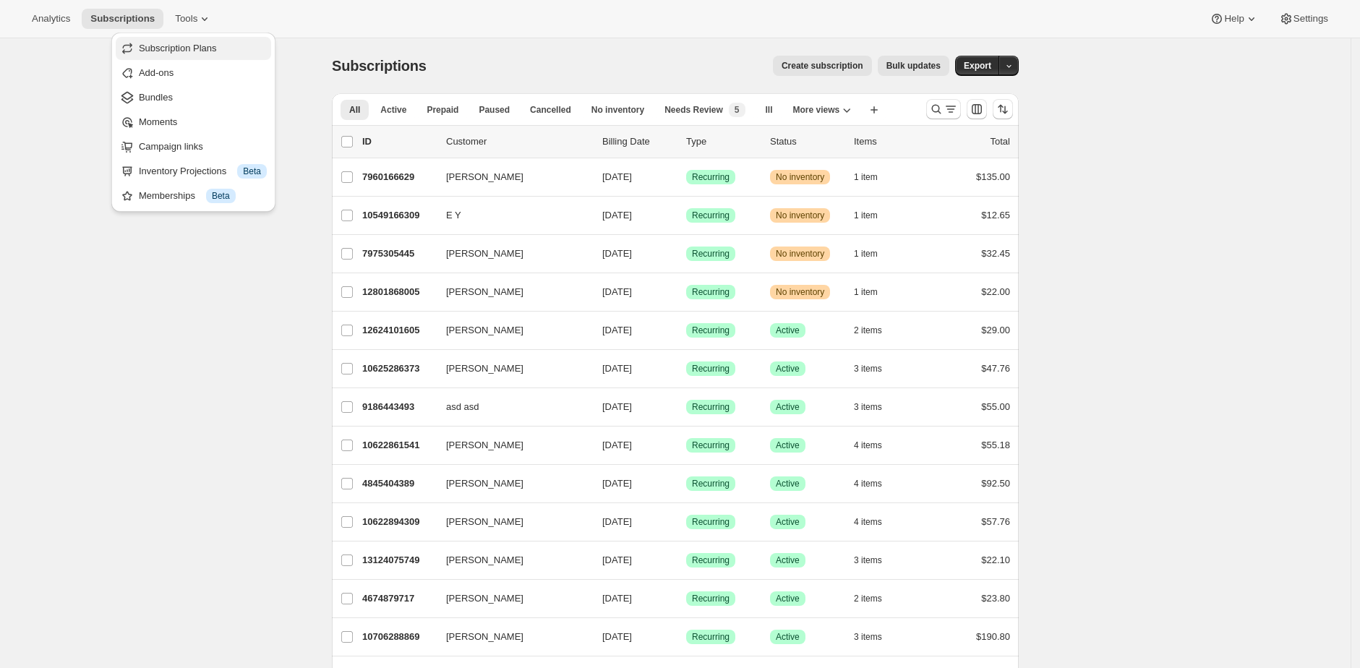
click at [201, 48] on span "Subscription Plans" at bounding box center [178, 48] width 78 height 11
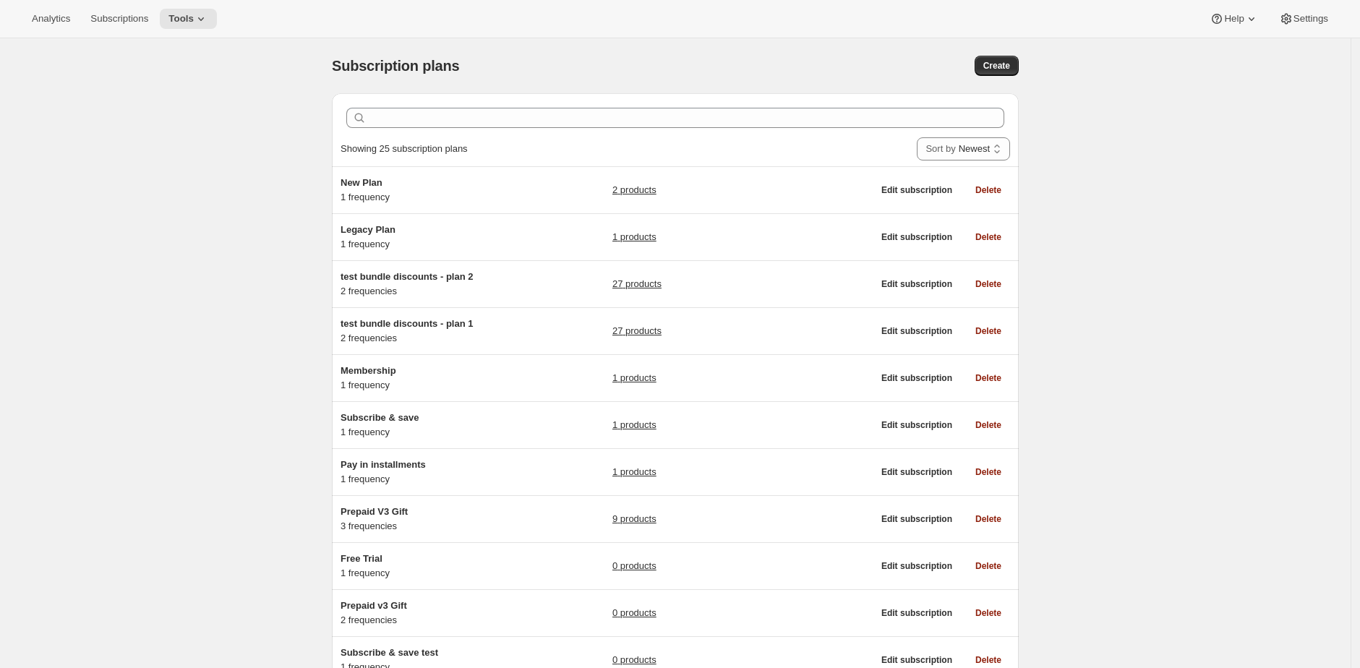
click at [584, 59] on div "Subscription plans" at bounding box center [522, 66] width 380 height 20
click at [1016, 58] on button "Create" at bounding box center [996, 66] width 44 height 20
select select "WEEK"
select select "MONTH"
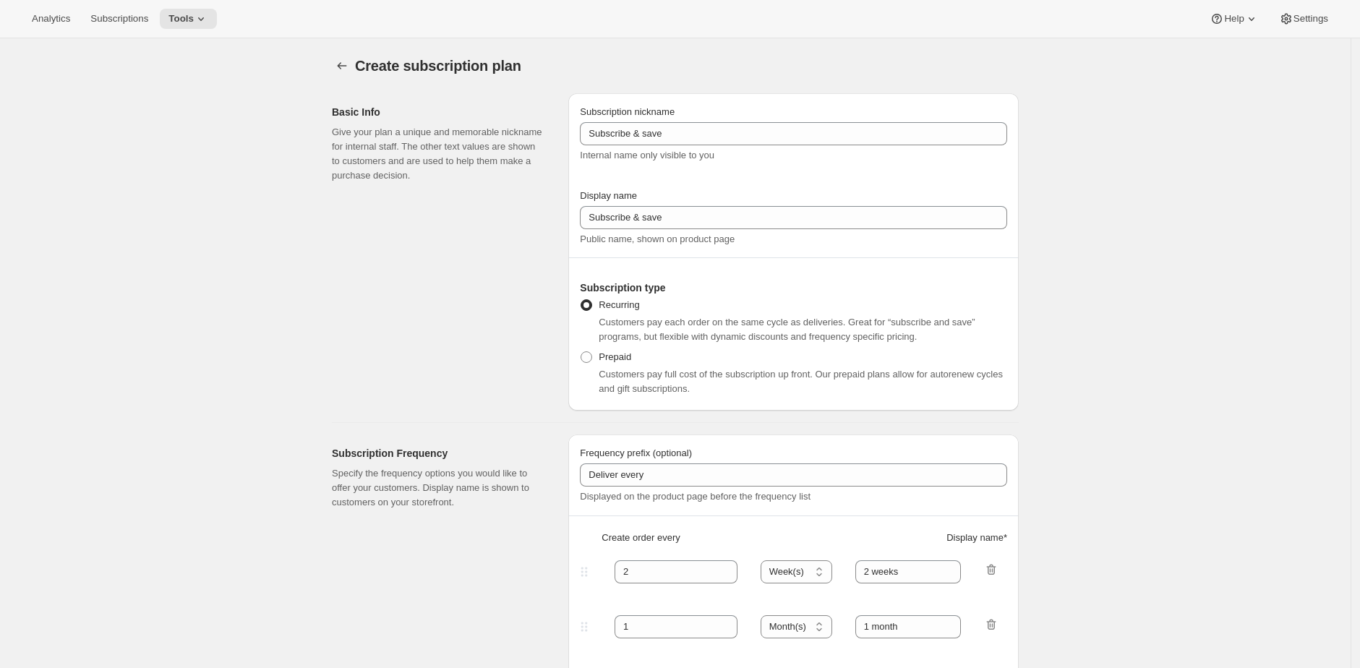
click at [1001, 60] on div "Create subscription plan" at bounding box center [675, 66] width 687 height 20
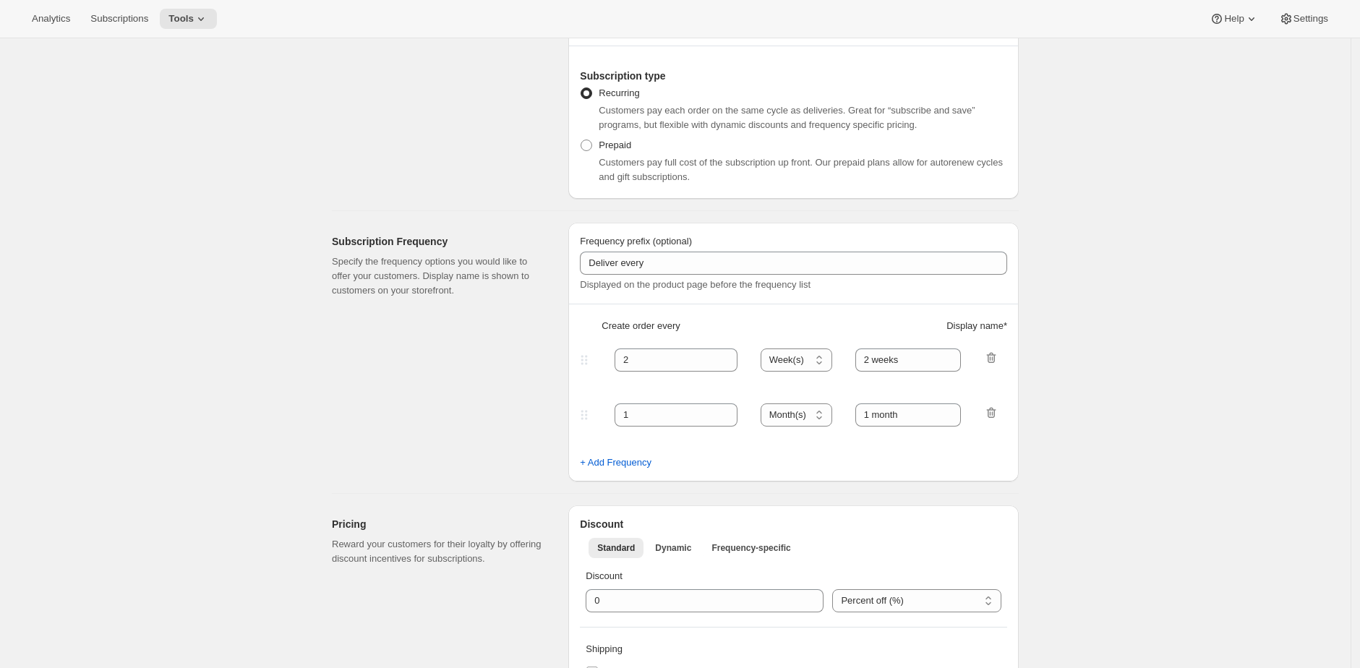
scroll to position [231, 0]
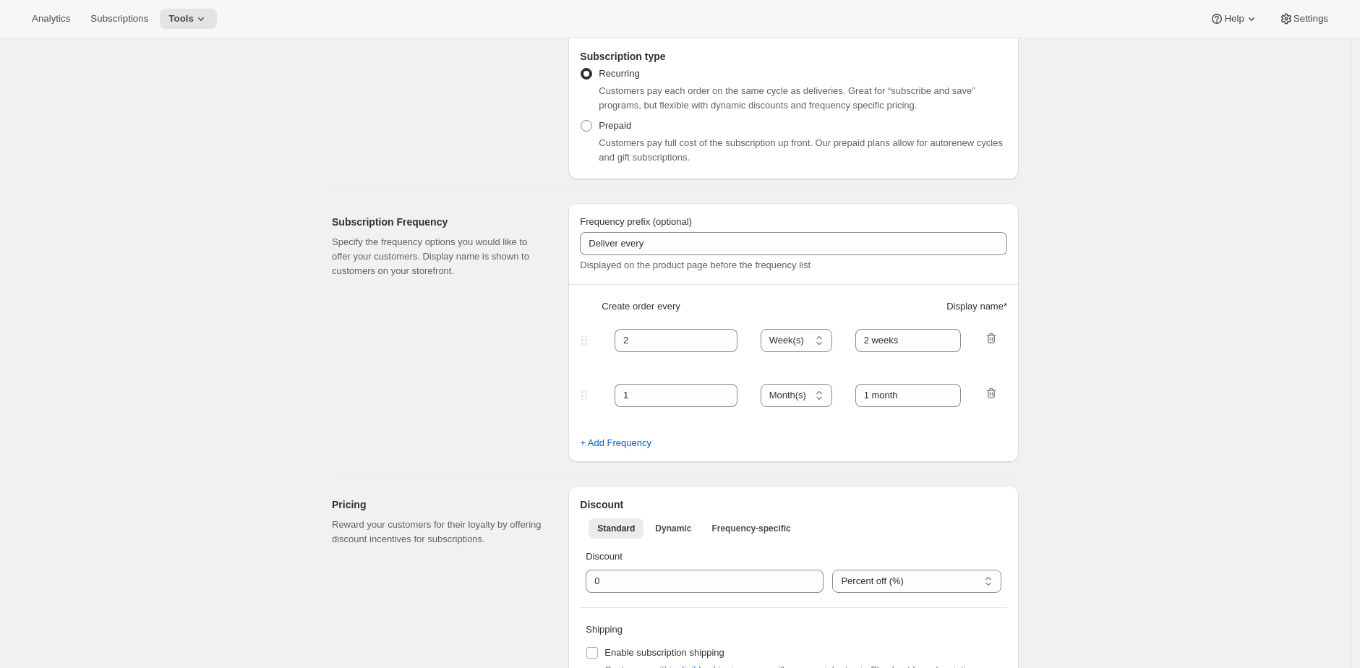
click at [372, 114] on div "Basic Info Give your plan a unique and memorable nickname for internal staff. T…" at bounding box center [444, 20] width 225 height 317
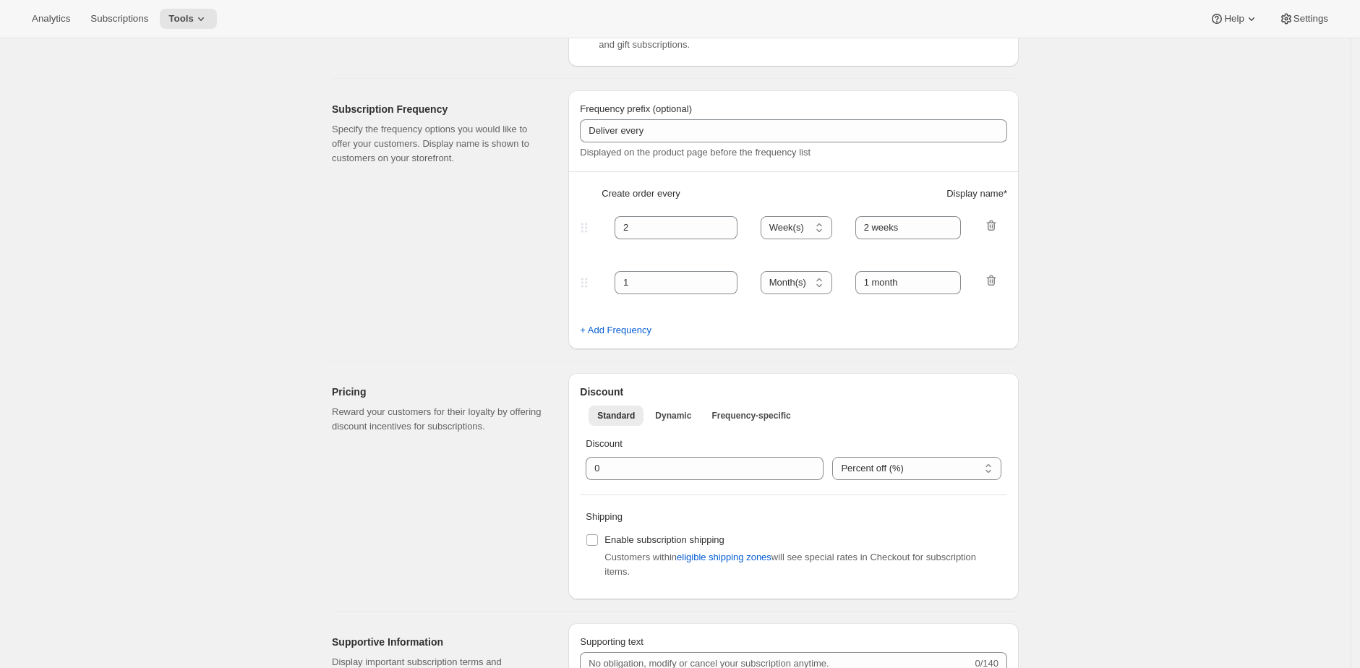
scroll to position [356, 0]
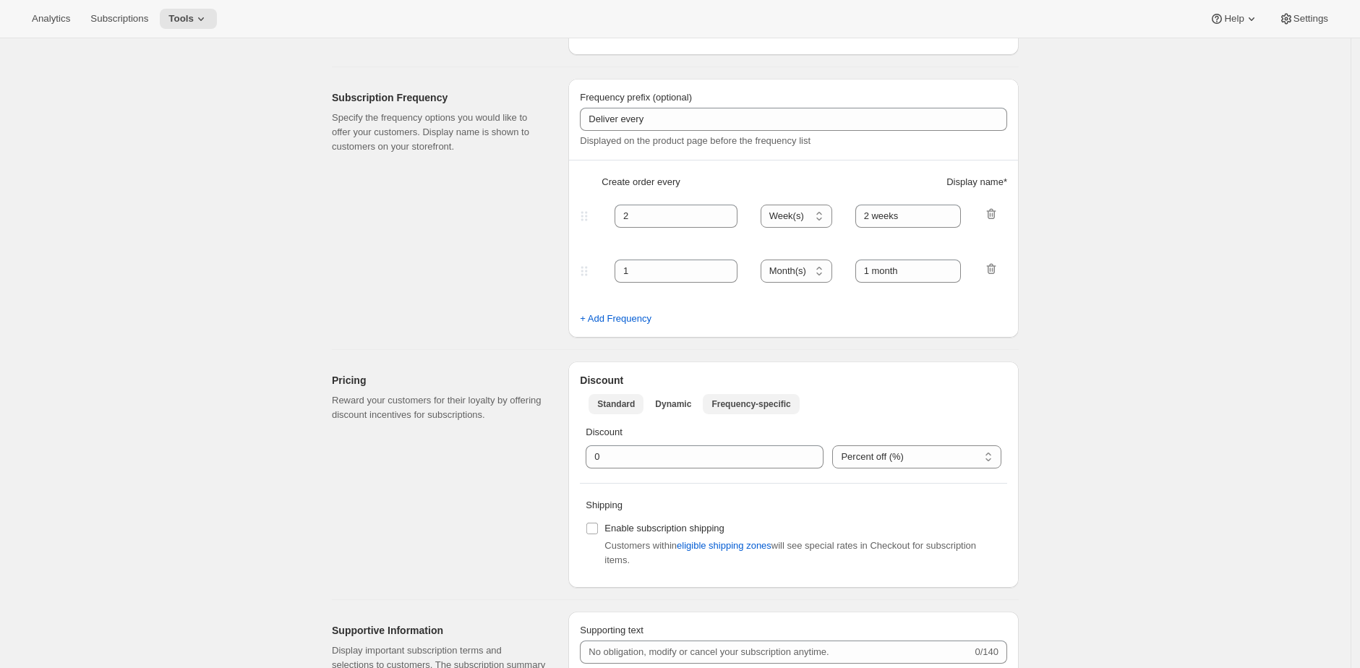
click at [792, 414] on button "Frequency-specific" at bounding box center [751, 404] width 96 height 20
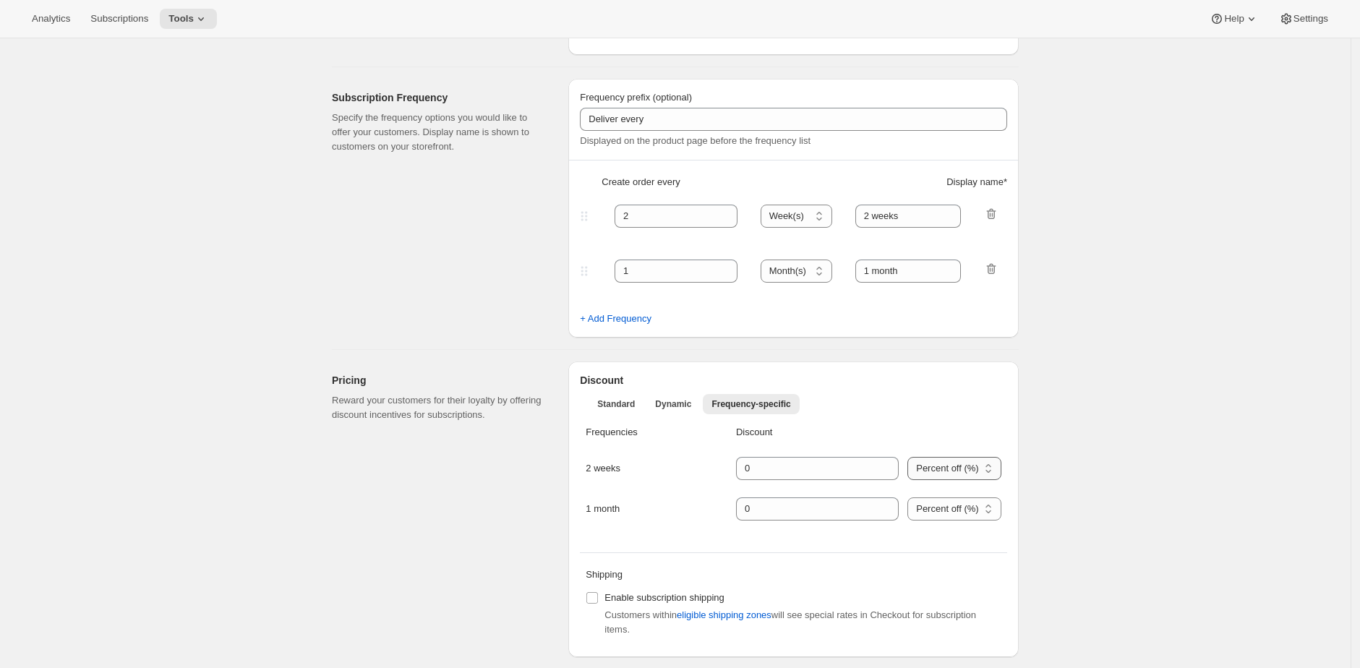
click at [964, 461] on select "Percent off (%) US Dollars off ($)" at bounding box center [954, 468] width 94 height 23
click at [512, 438] on div "Pricing Reward your customers for their loyalty by offering discount incentives…" at bounding box center [444, 509] width 225 height 296
